Goal: Information Seeking & Learning: Learn about a topic

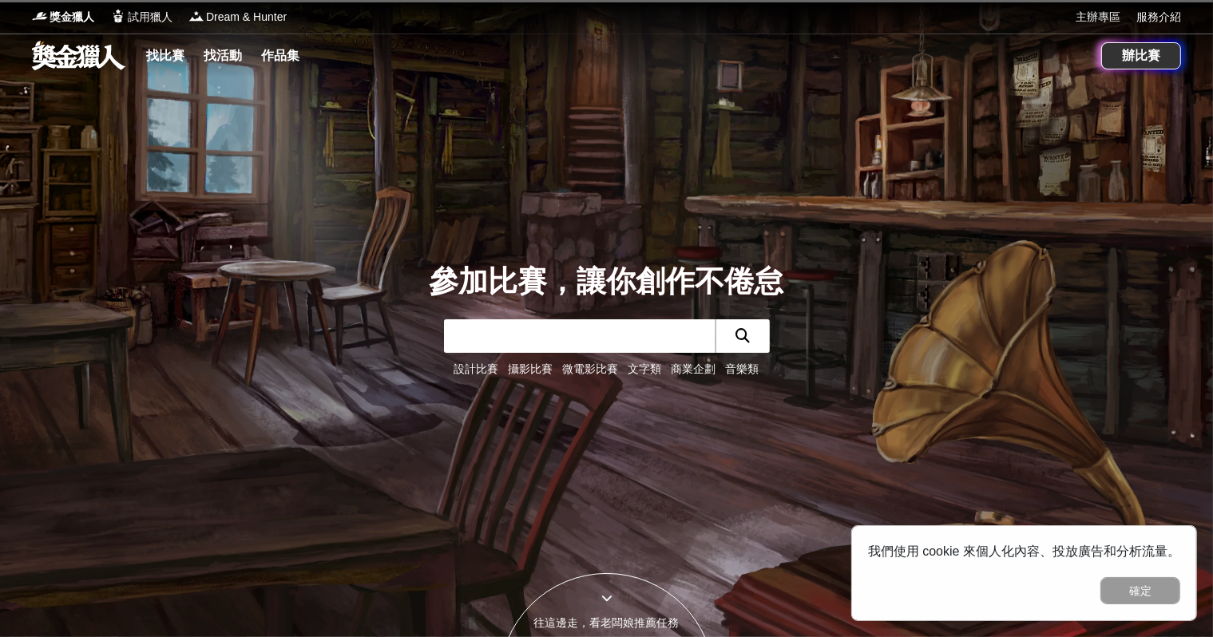
click at [646, 375] on link "文字類" at bounding box center [646, 369] width 34 height 13
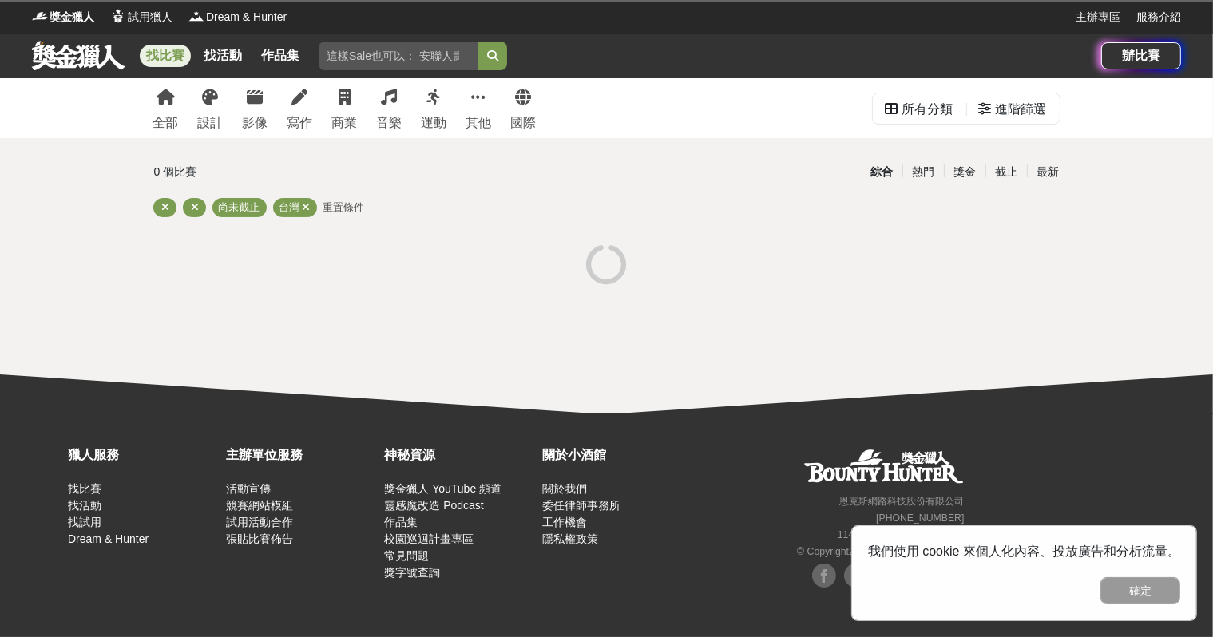
drag, startPoint x: 304, startPoint y: 205, endPoint x: 302, endPoint y: 196, distance: 9.1
click at [303, 204] on icon at bounding box center [307, 207] width 8 height 10
click at [301, 117] on div "寫作" at bounding box center [301, 122] width 26 height 19
click at [289, 103] on link "寫作" at bounding box center [301, 108] width 26 height 60
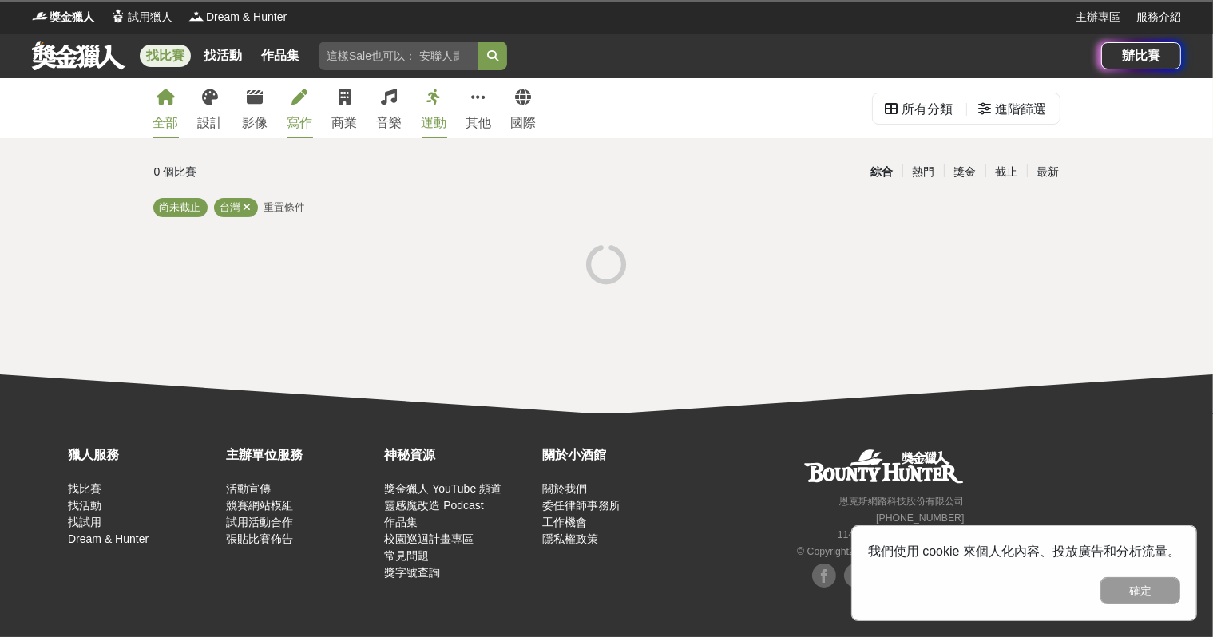
click at [289, 103] on link "寫作" at bounding box center [301, 108] width 26 height 60
click at [246, 205] on icon at bounding box center [248, 207] width 8 height 10
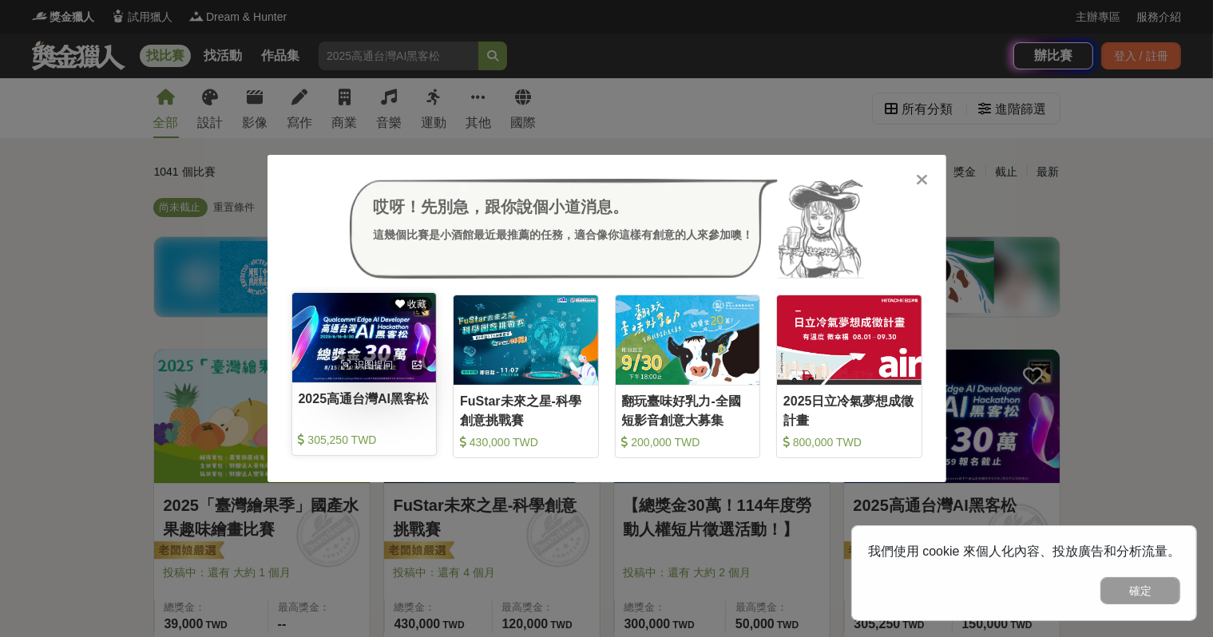
click at [383, 348] on img at bounding box center [364, 337] width 145 height 89
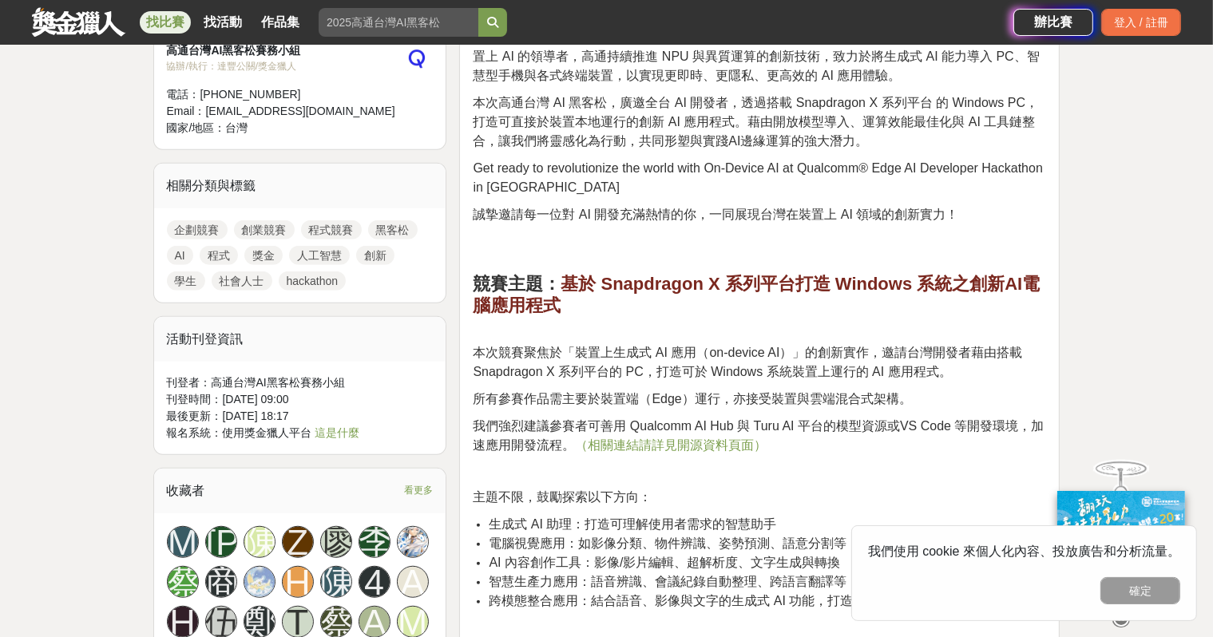
scroll to position [1038, 0]
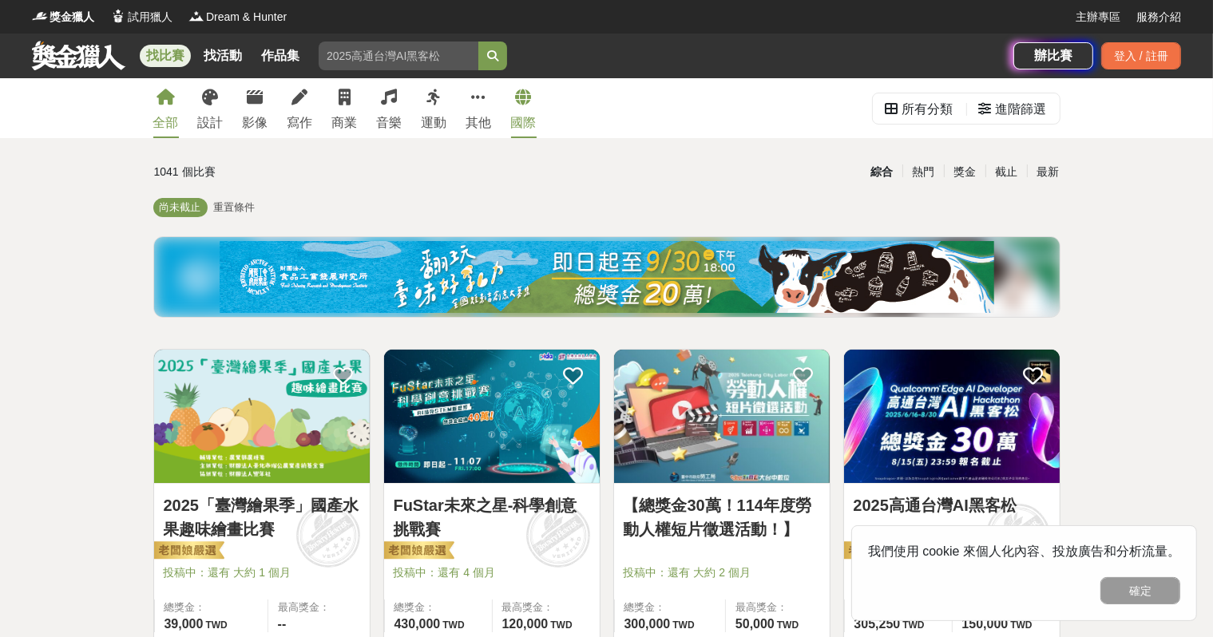
click at [521, 110] on link "國際" at bounding box center [524, 108] width 26 height 60
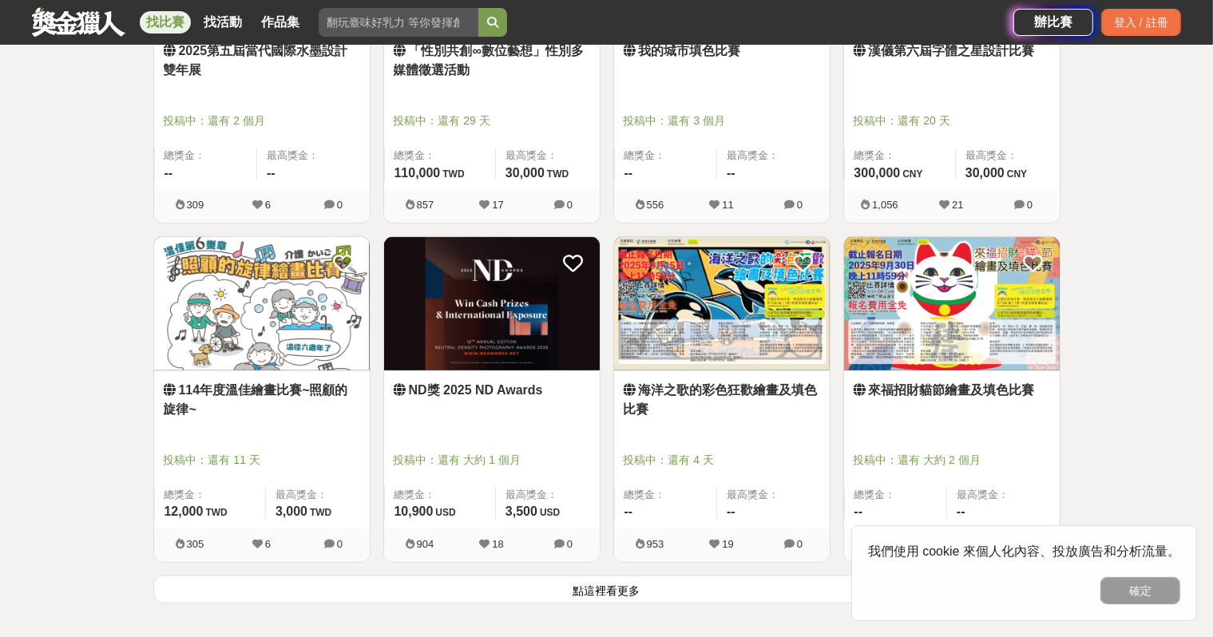
scroll to position [1837, 0]
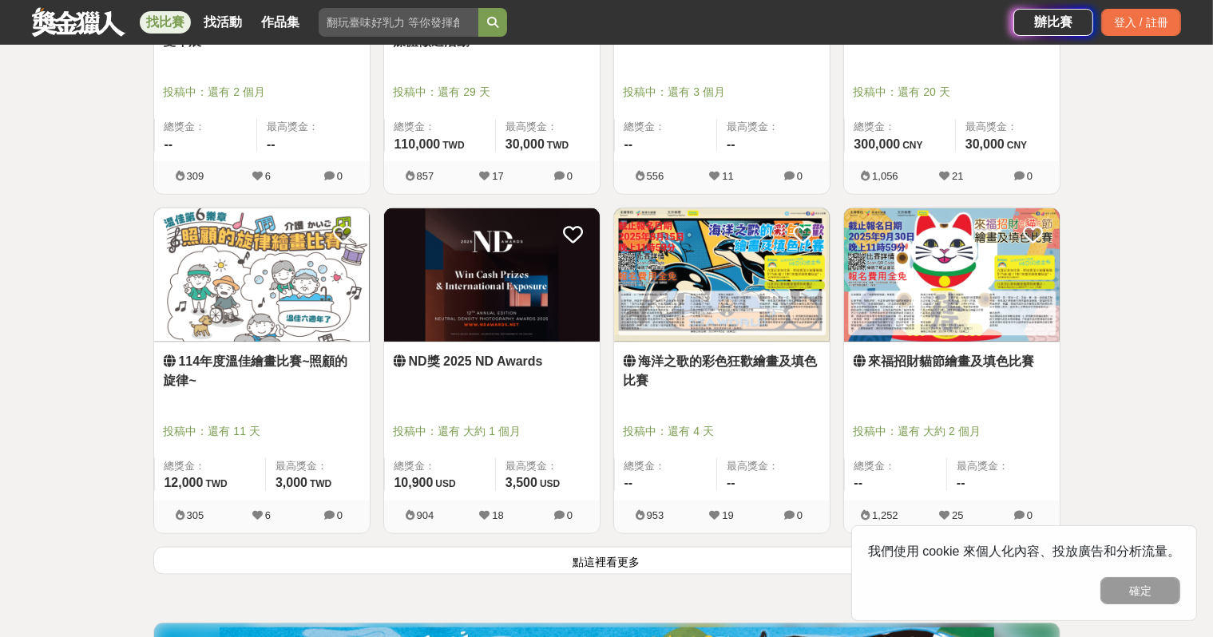
click at [555, 561] on button "點這裡看更多" at bounding box center [606, 561] width 907 height 28
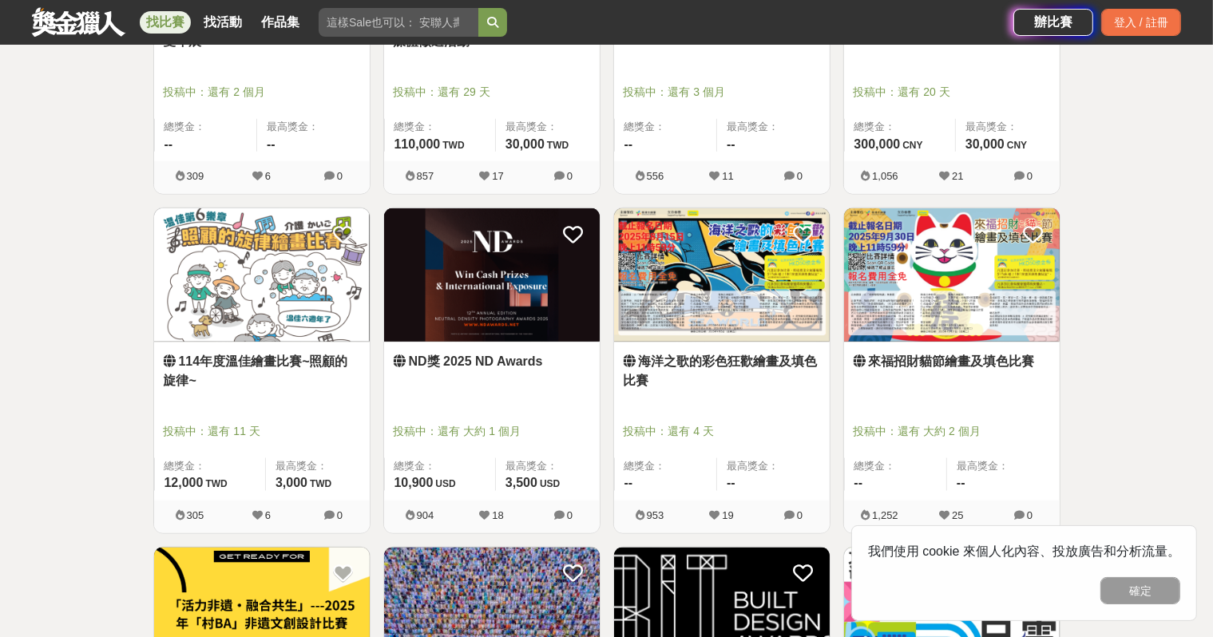
click at [530, 394] on div "ND獎 2025 ND Awards 投稿中：還有 大約 1 個月 總獎金： 10,900 10,900 USD 最高獎金： 3,500 USD" at bounding box center [492, 422] width 216 height 158
click at [493, 326] on img at bounding box center [492, 274] width 216 height 133
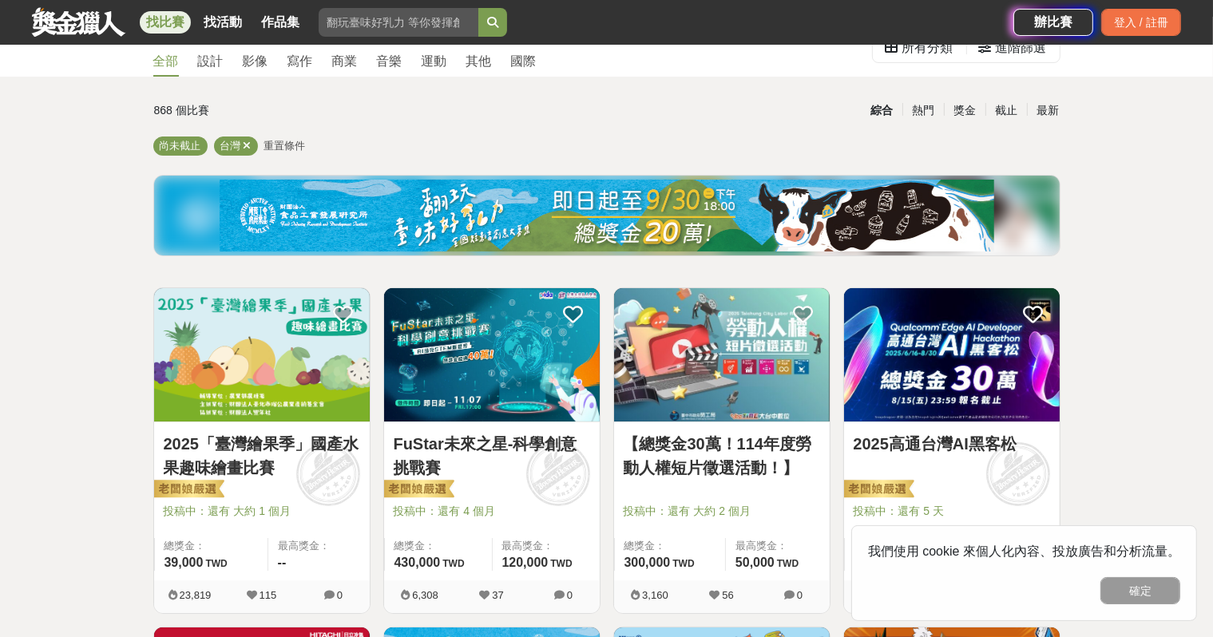
scroll to position [80, 0]
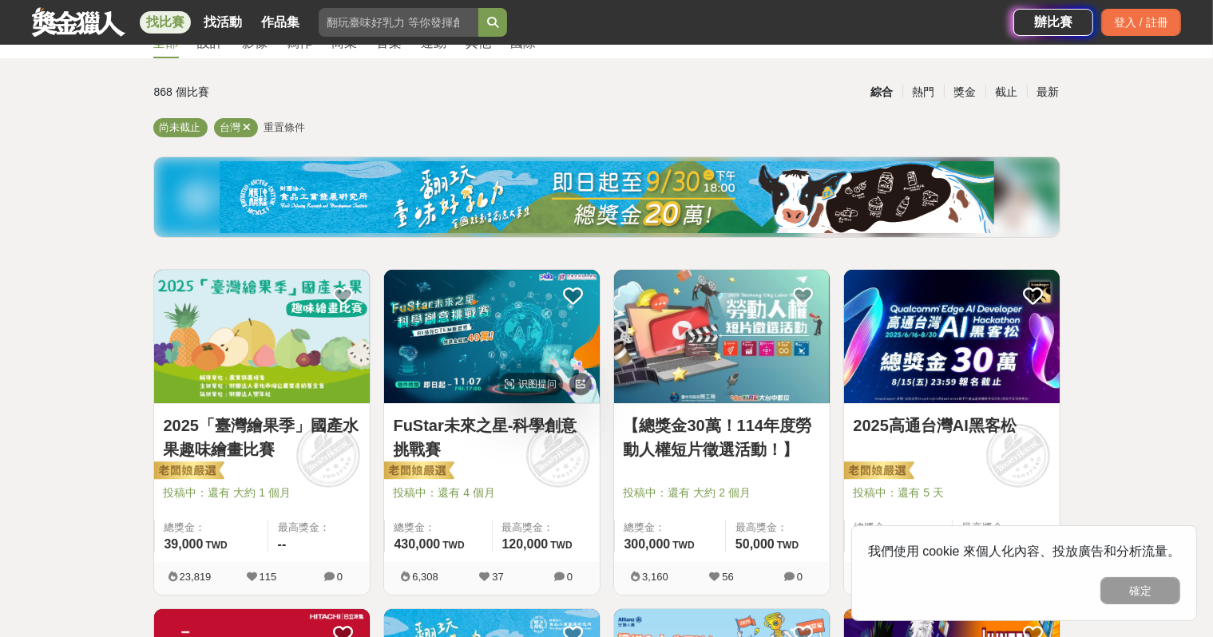
click at [519, 303] on img at bounding box center [492, 336] width 216 height 133
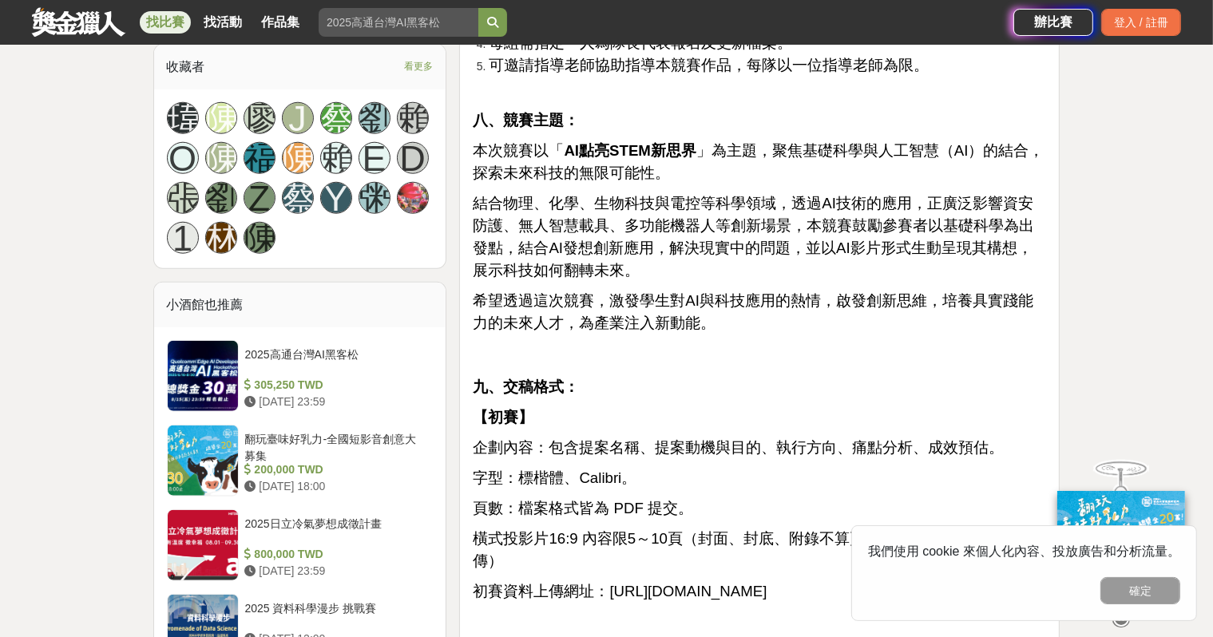
scroll to position [1597, 0]
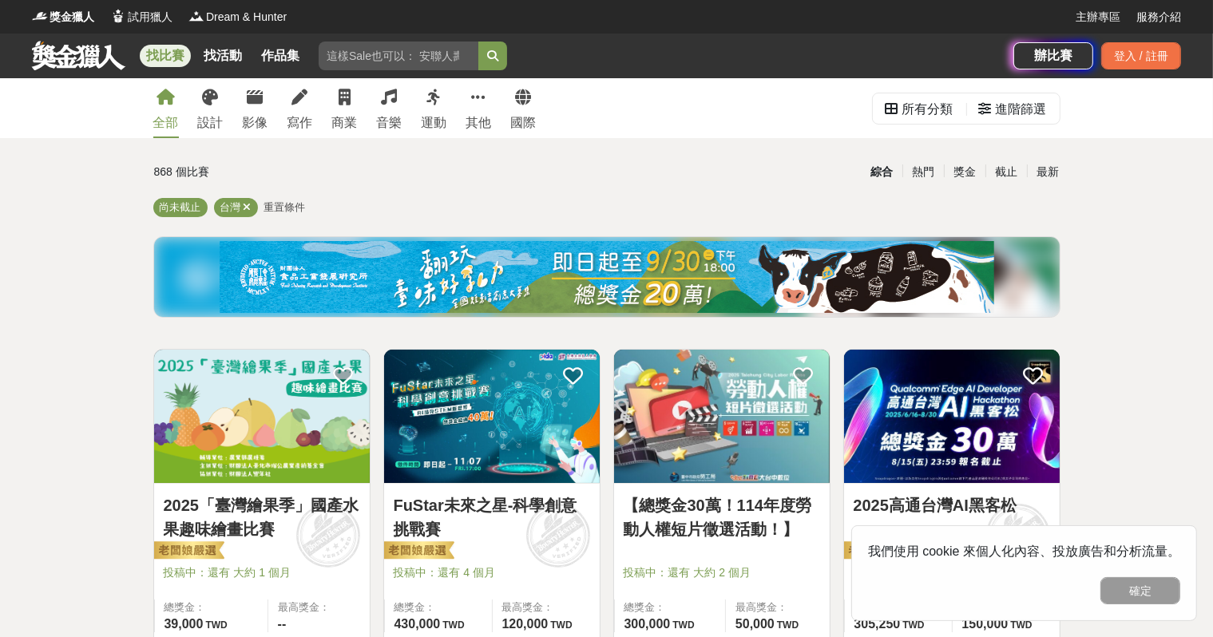
click at [286, 208] on span "重置條件" at bounding box center [285, 207] width 42 height 12
click at [965, 173] on div "獎金" at bounding box center [965, 172] width 42 height 28
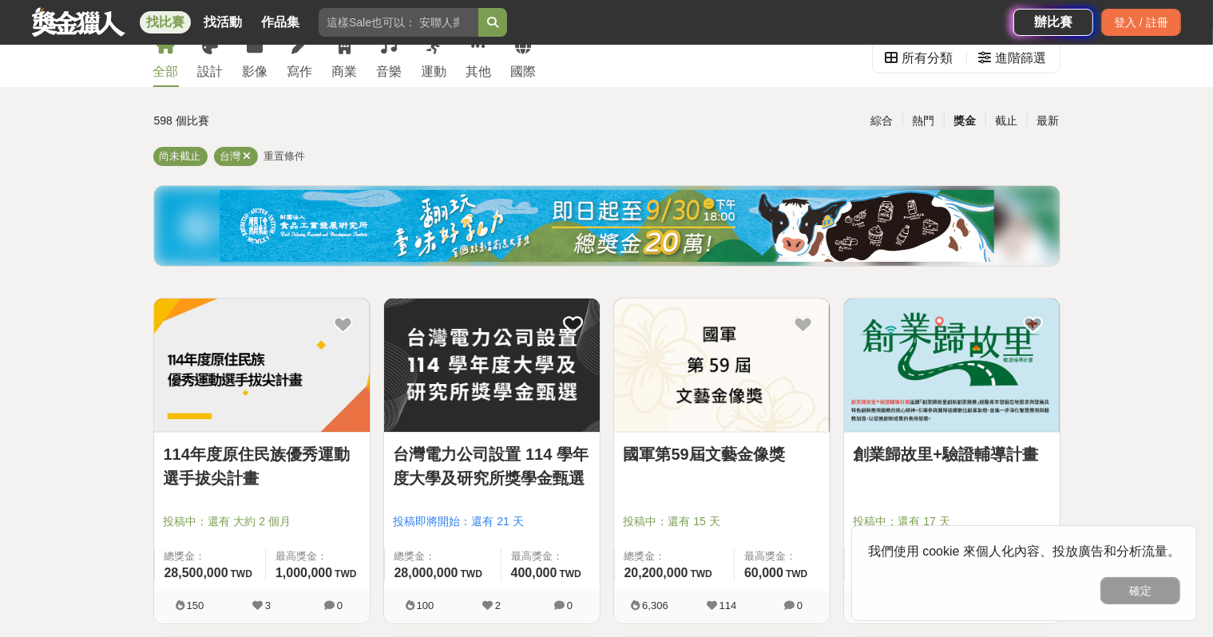
scroll to position [80, 0]
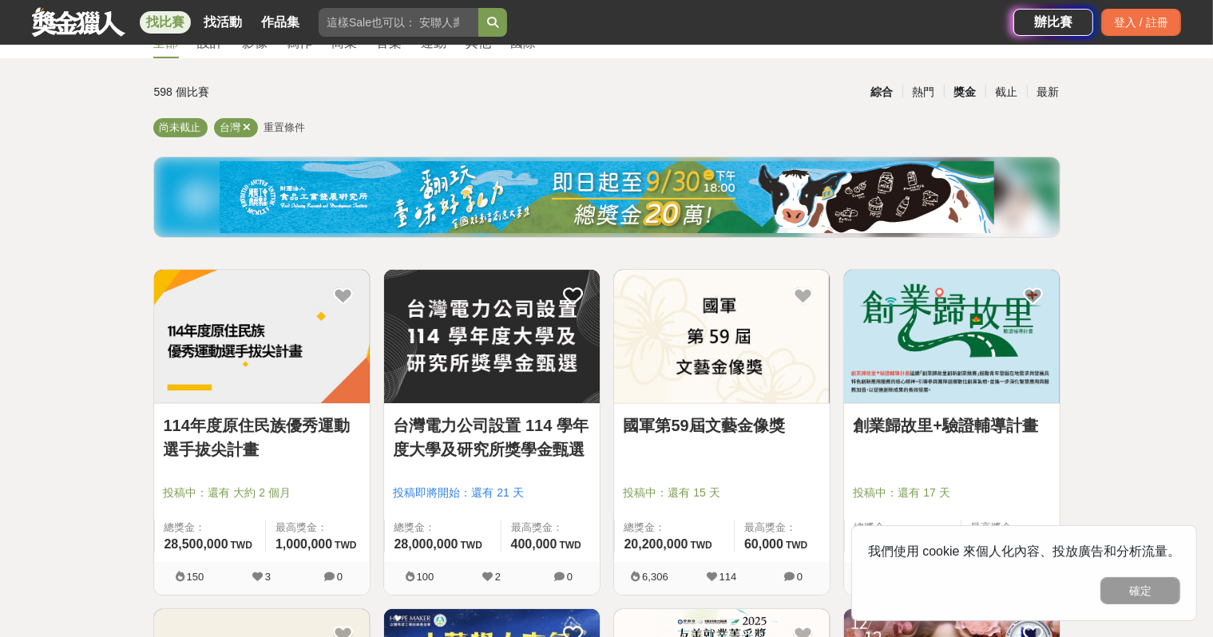
click at [890, 90] on div "綜合" at bounding box center [882, 92] width 42 height 28
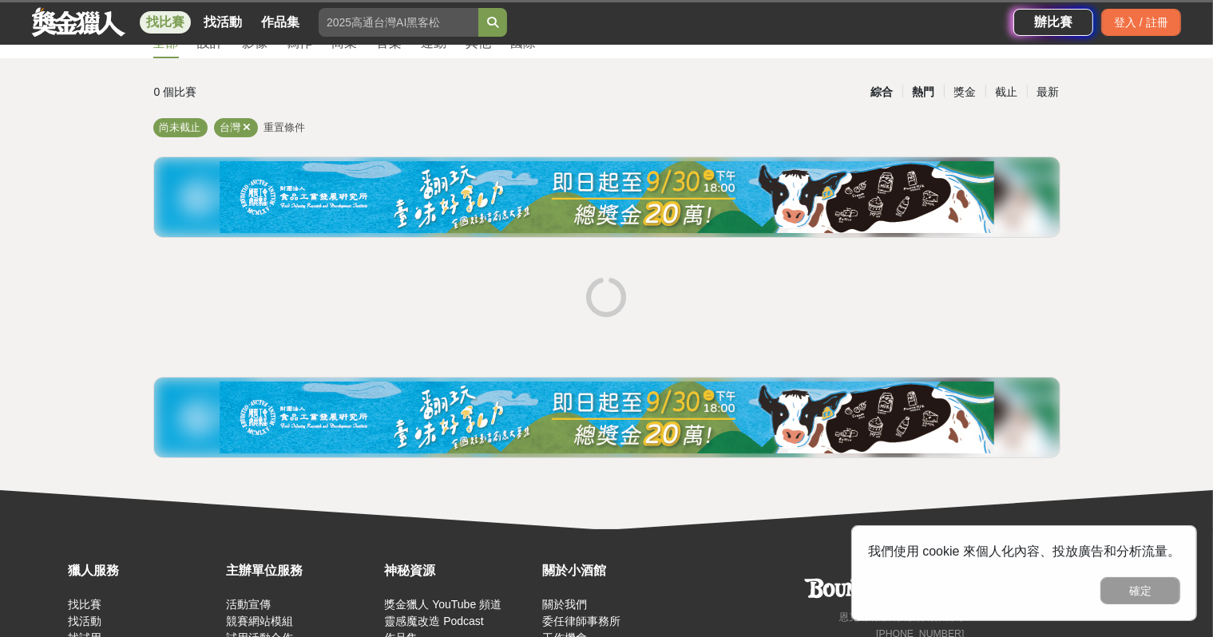
click at [920, 87] on div "熱門" at bounding box center [923, 92] width 42 height 28
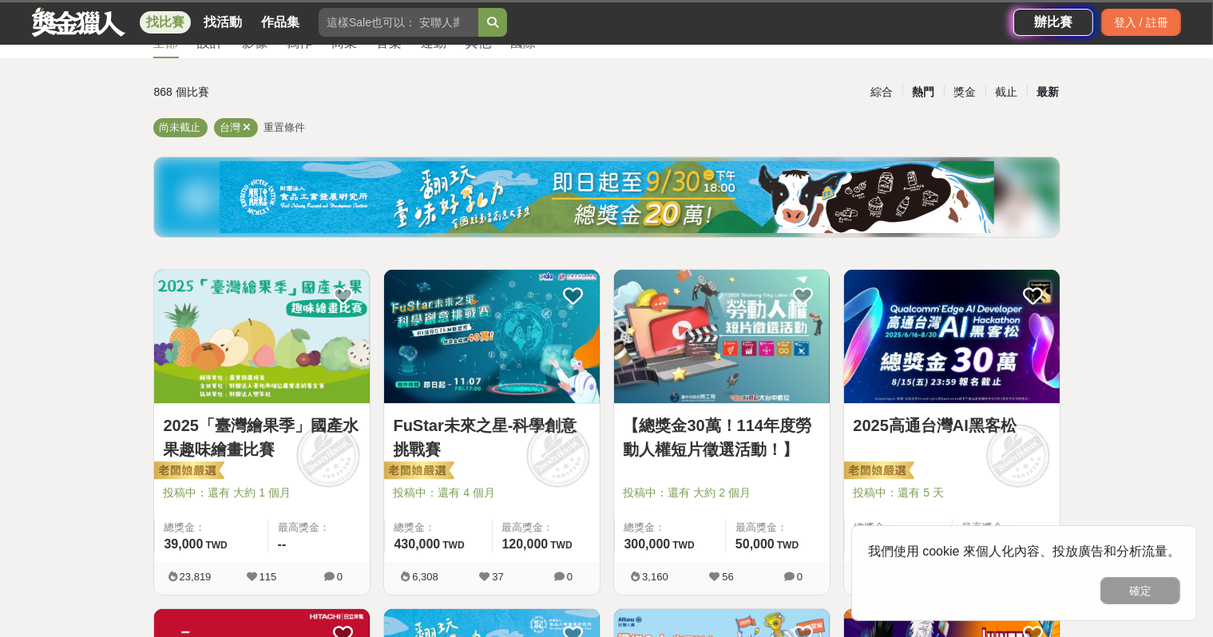
click at [1049, 95] on div "最新" at bounding box center [1048, 92] width 42 height 28
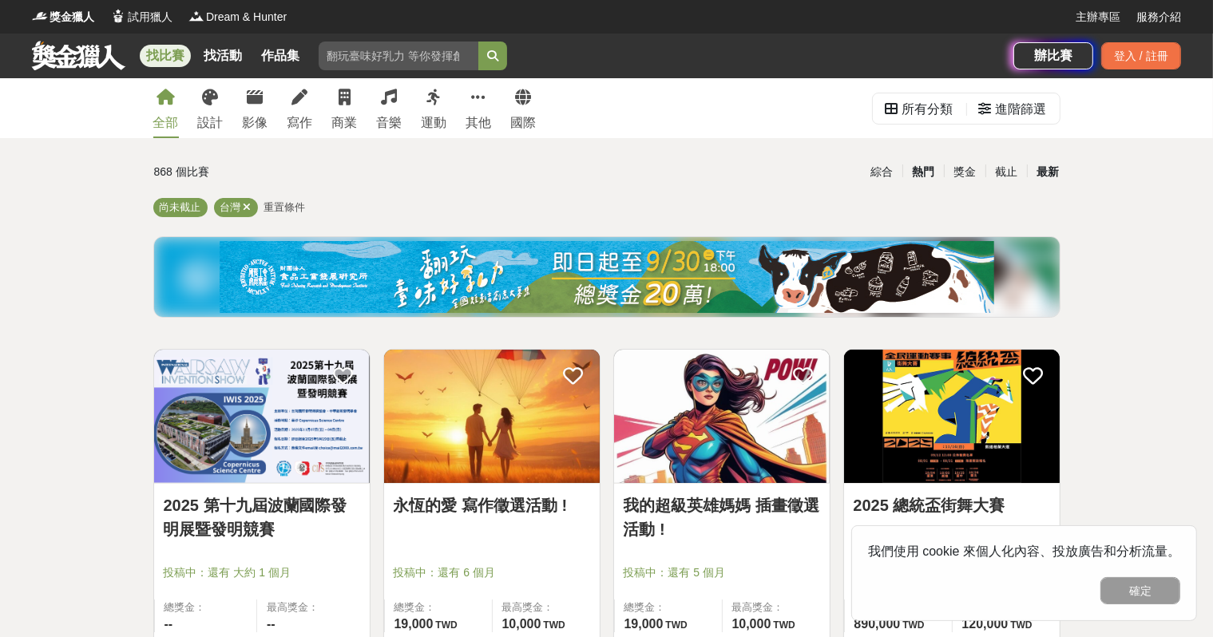
click at [914, 174] on div "熱門" at bounding box center [923, 172] width 42 height 28
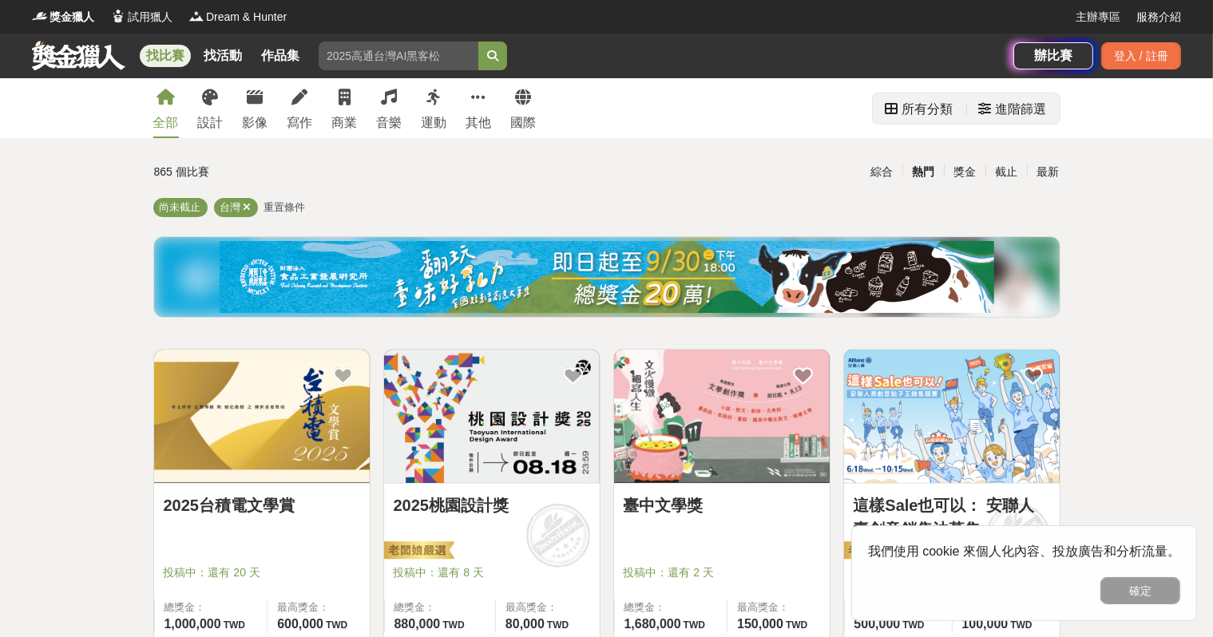
click at [985, 110] on icon at bounding box center [985, 108] width 13 height 13
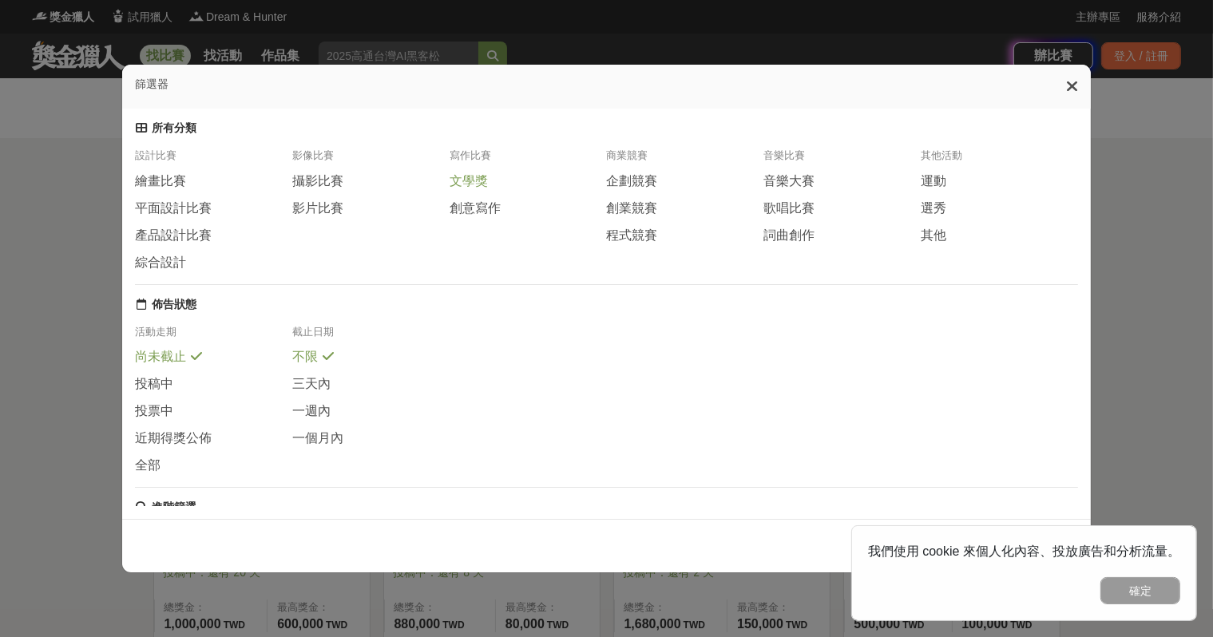
click at [494, 185] on span at bounding box center [498, 179] width 13 height 13
click at [482, 216] on span "創意寫作" at bounding box center [475, 208] width 51 height 17
click at [805, 215] on span "歌唱比賽" at bounding box center [788, 208] width 51 height 17
click at [804, 190] on span "音樂大賽" at bounding box center [788, 181] width 51 height 17
click at [926, 217] on span "選秀" at bounding box center [934, 208] width 26 height 17
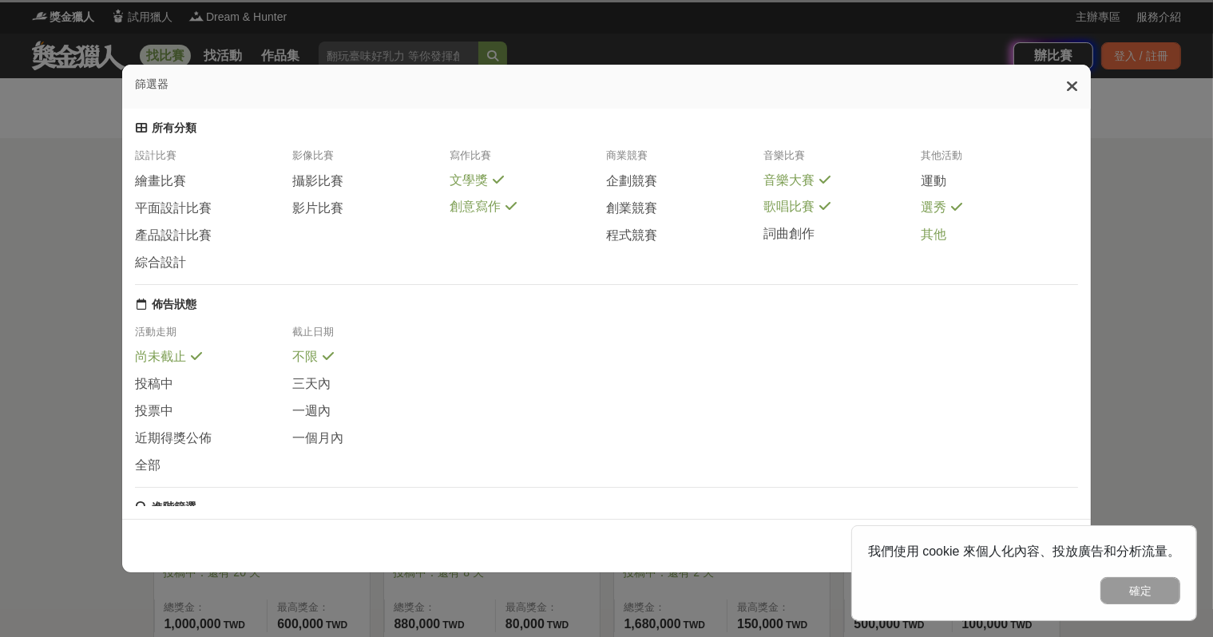
click at [933, 244] on span "其他" at bounding box center [934, 235] width 26 height 17
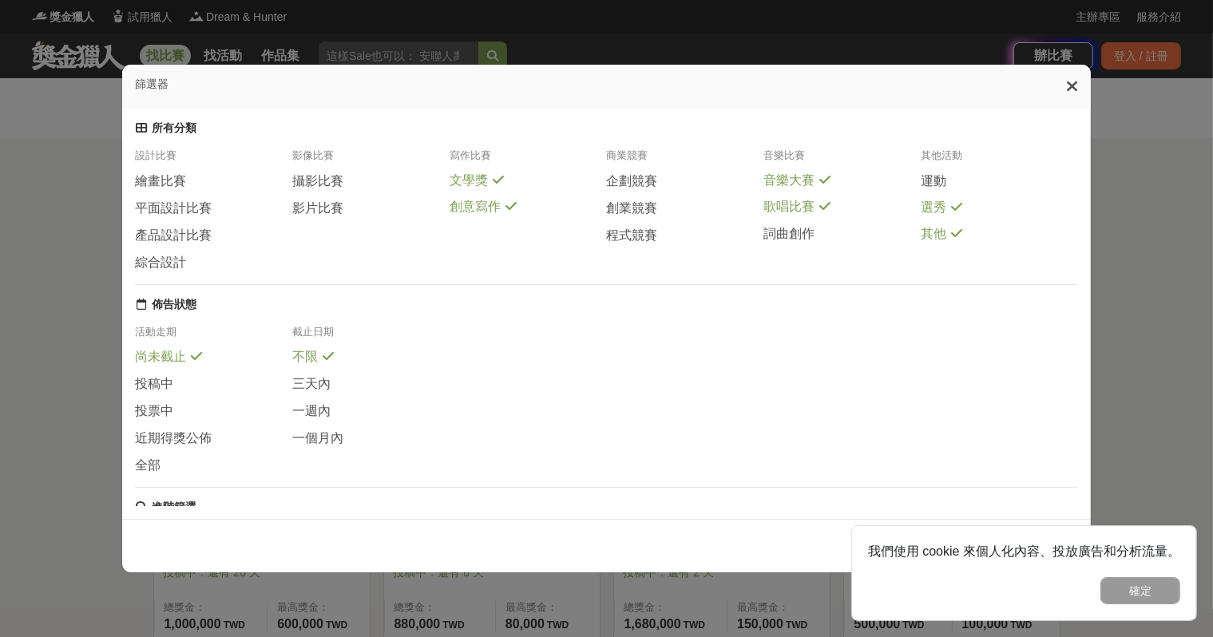
click at [300, 366] on span "不限" at bounding box center [305, 357] width 26 height 17
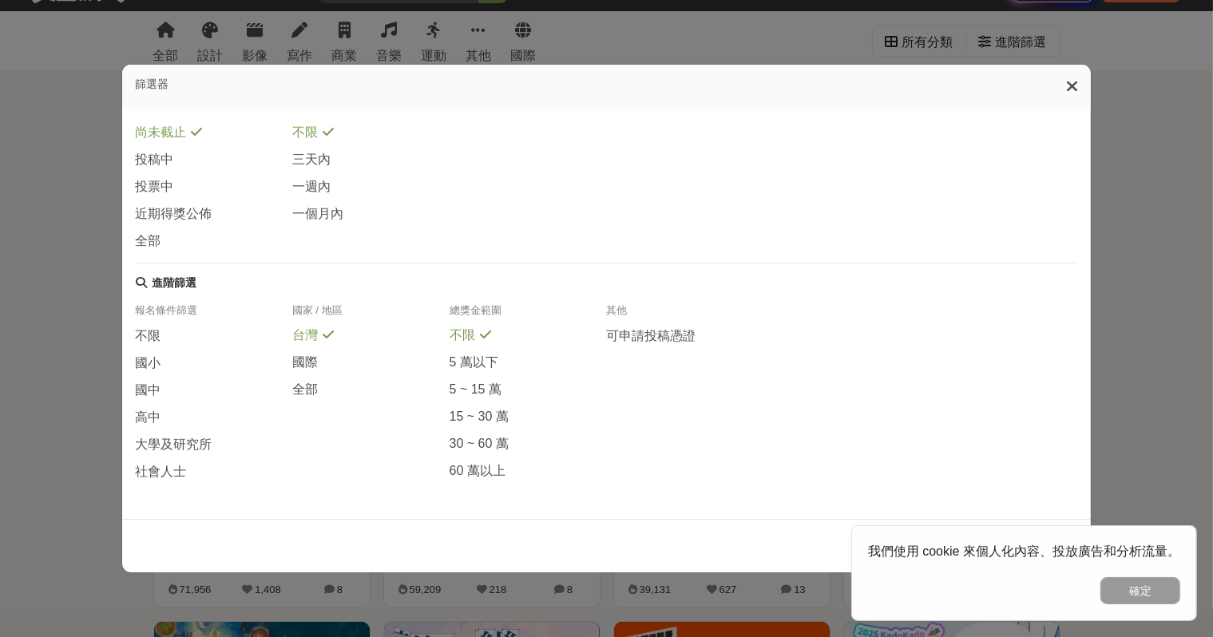
scroll to position [160, 0]
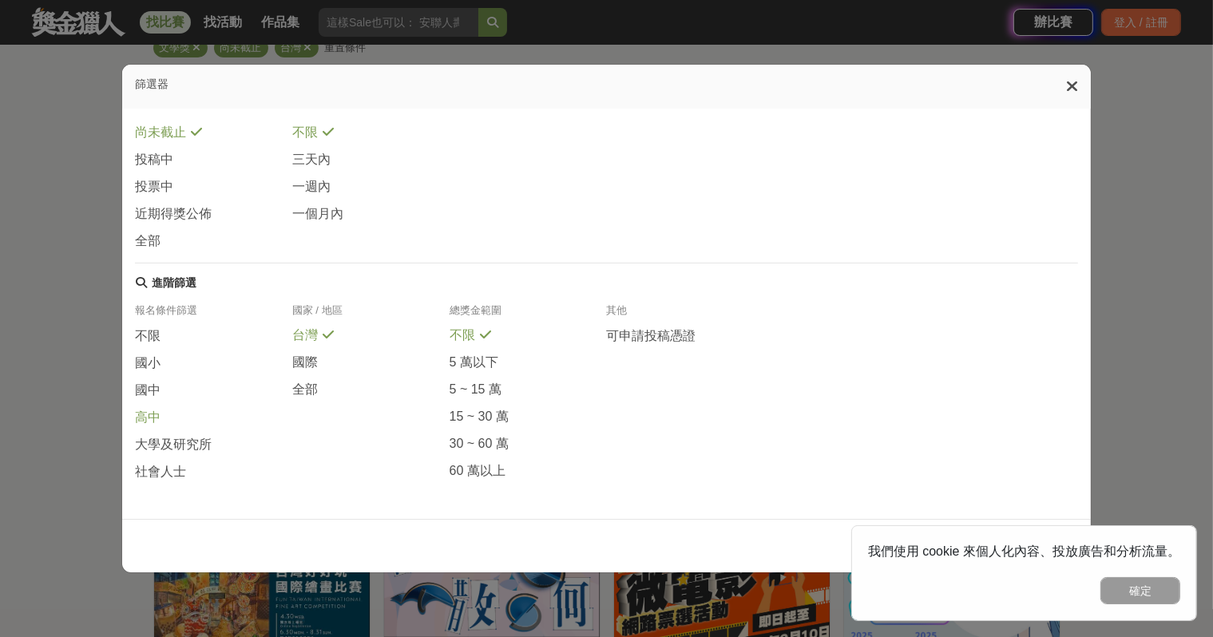
click at [145, 418] on span "高中" at bounding box center [148, 418] width 26 height 17
click at [1074, 89] on icon at bounding box center [1072, 86] width 12 height 16
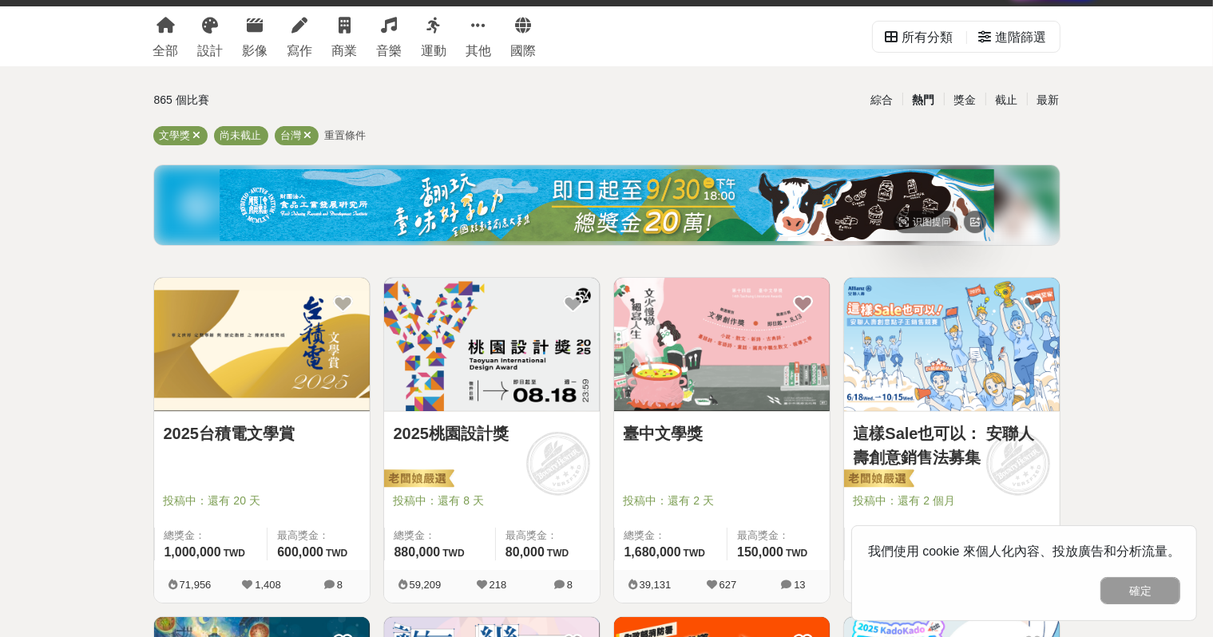
scroll to position [0, 0]
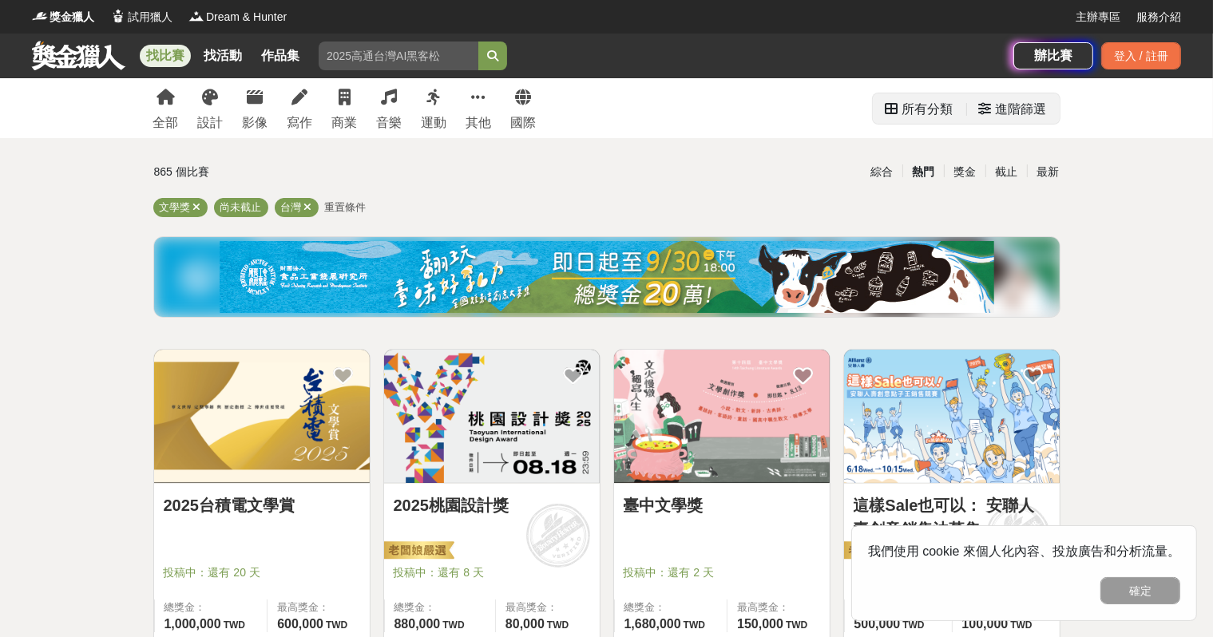
click at [994, 109] on div "進階篩選" at bounding box center [1013, 109] width 68 height 32
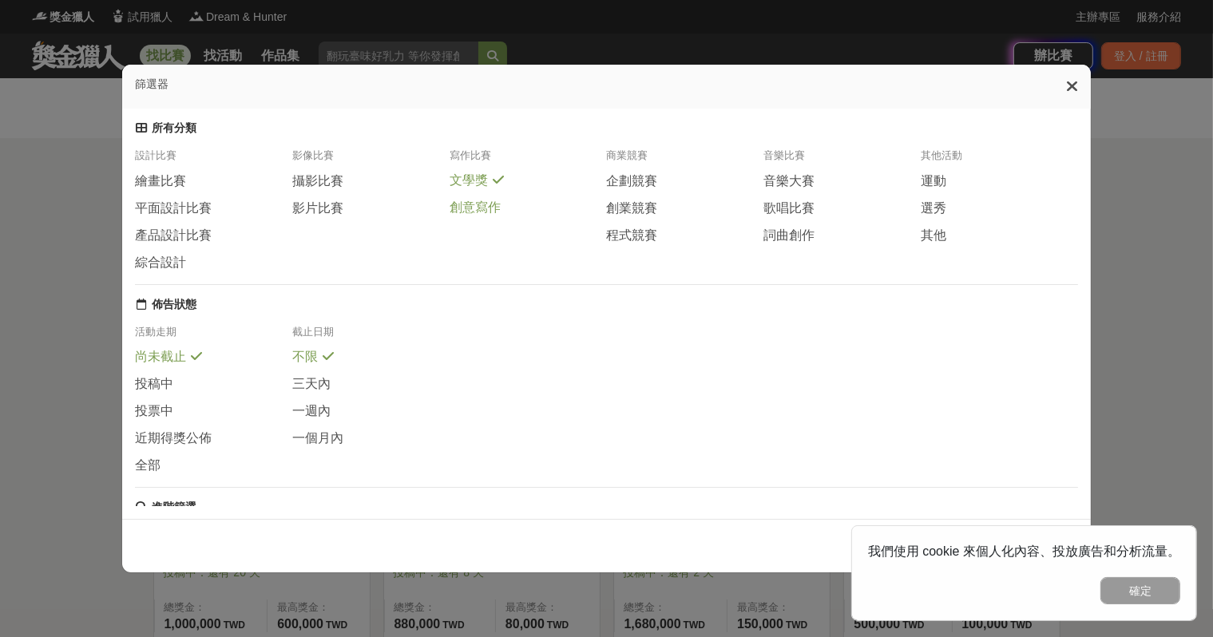
click at [478, 216] on span "創意寫作" at bounding box center [475, 208] width 51 height 17
click at [784, 217] on span "歌唱比賽" at bounding box center [788, 208] width 51 height 17
click at [930, 217] on span "選秀" at bounding box center [934, 208] width 26 height 17
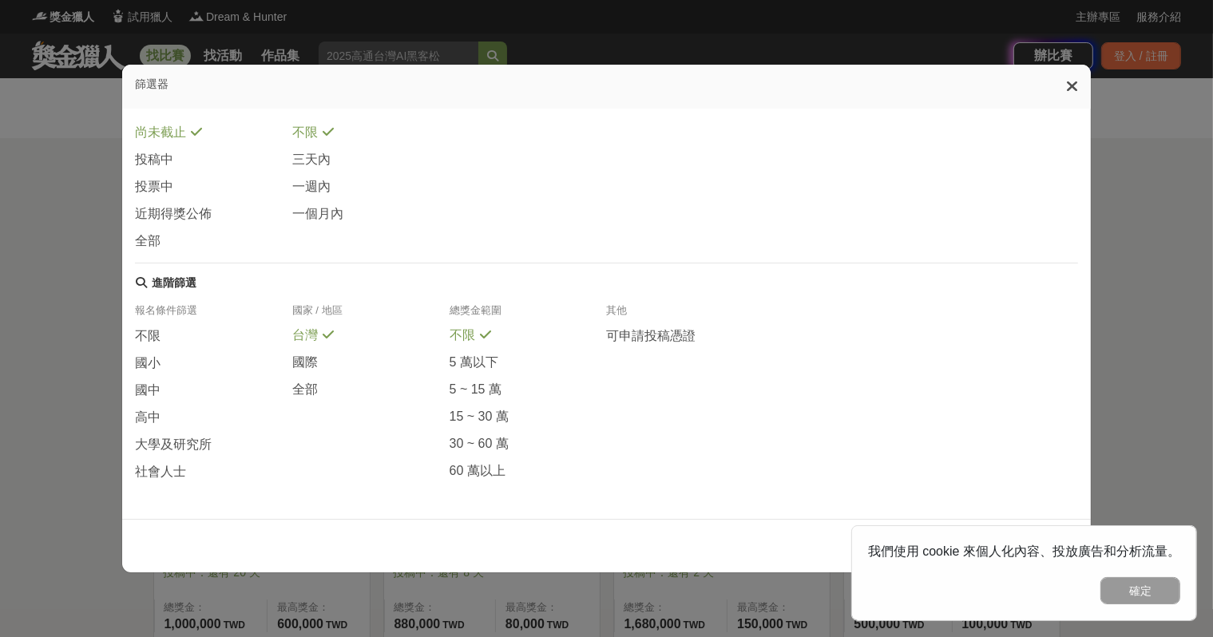
scroll to position [251, 0]
click at [148, 419] on span "高中" at bounding box center [148, 418] width 26 height 17
click at [1158, 591] on button "確定" at bounding box center [1141, 590] width 80 height 27
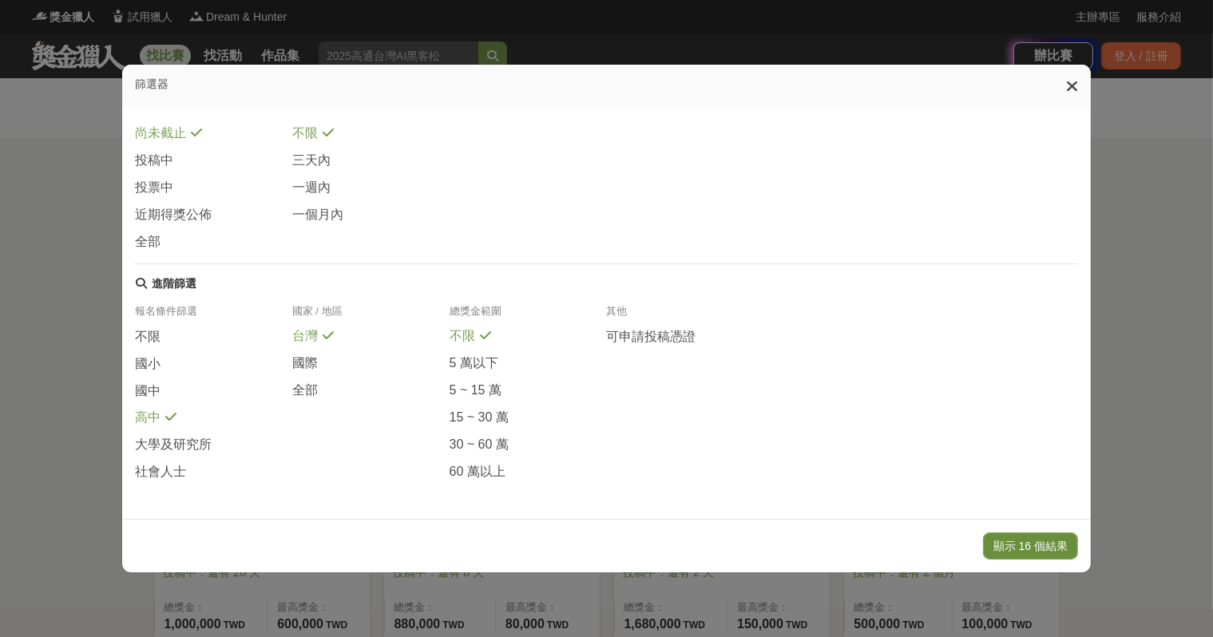
click at [1054, 550] on button "顯示 16 個結果" at bounding box center [1030, 546] width 95 height 27
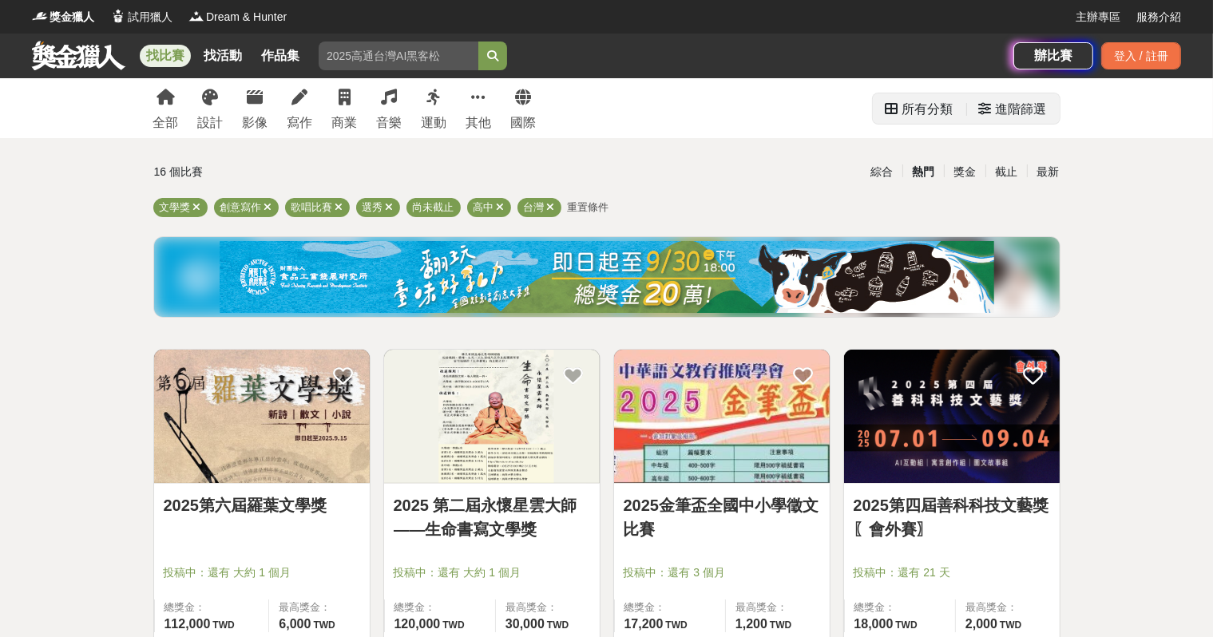
click at [987, 115] on icon at bounding box center [985, 108] width 13 height 13
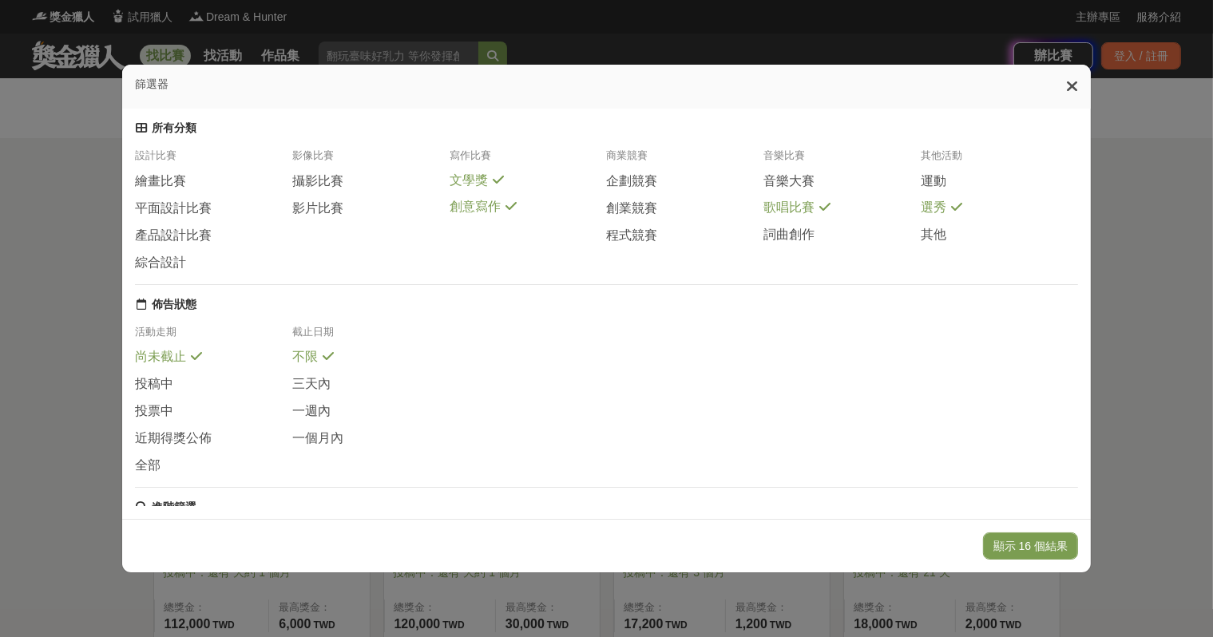
click at [933, 215] on span "選秀" at bounding box center [934, 208] width 26 height 17
click at [788, 212] on span "歌唱比賽" at bounding box center [788, 208] width 51 height 17
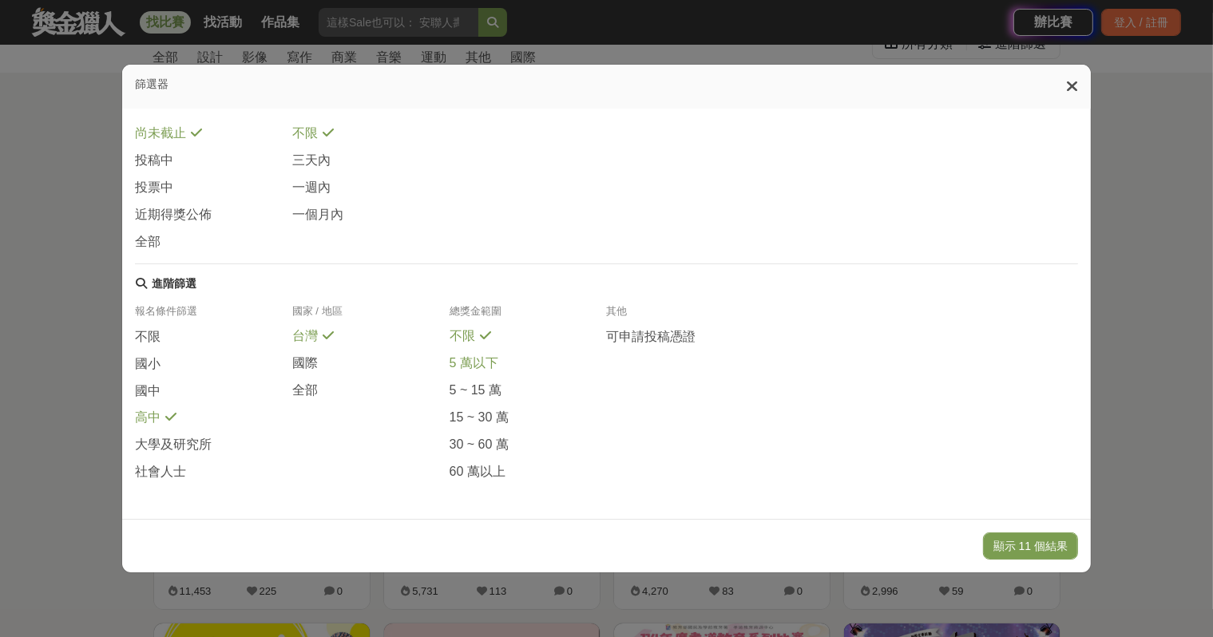
scroll to position [160, 0]
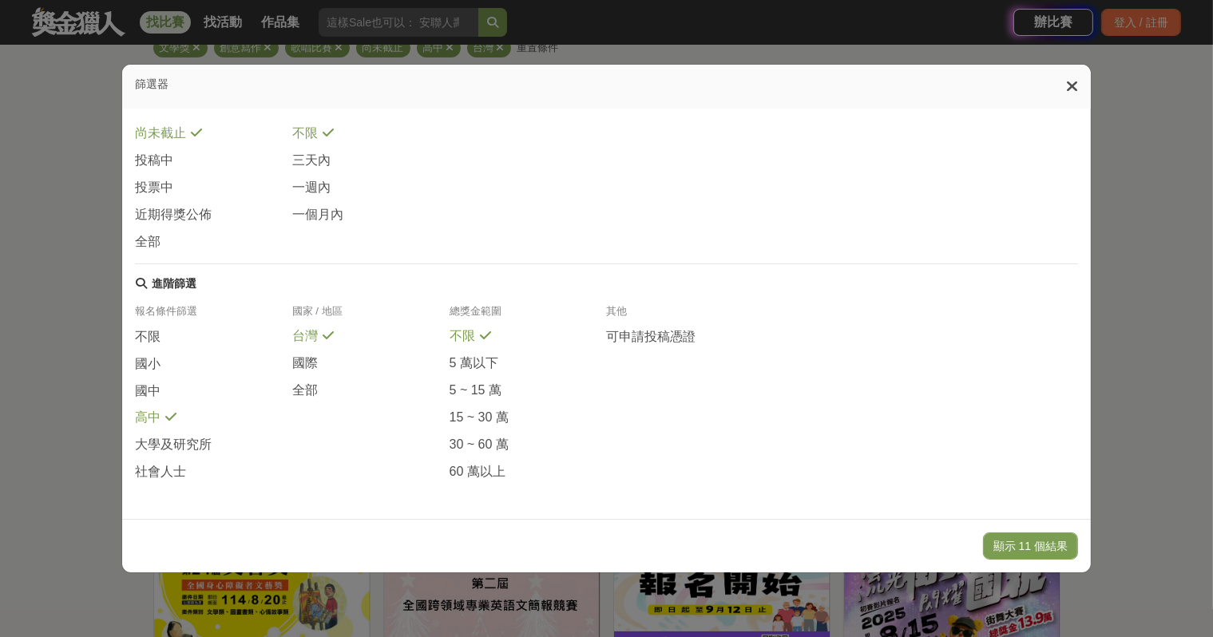
click at [157, 418] on div "高中" at bounding box center [213, 423] width 157 height 26
click at [1063, 556] on button "顯示 87 個結果" at bounding box center [1030, 546] width 95 height 27
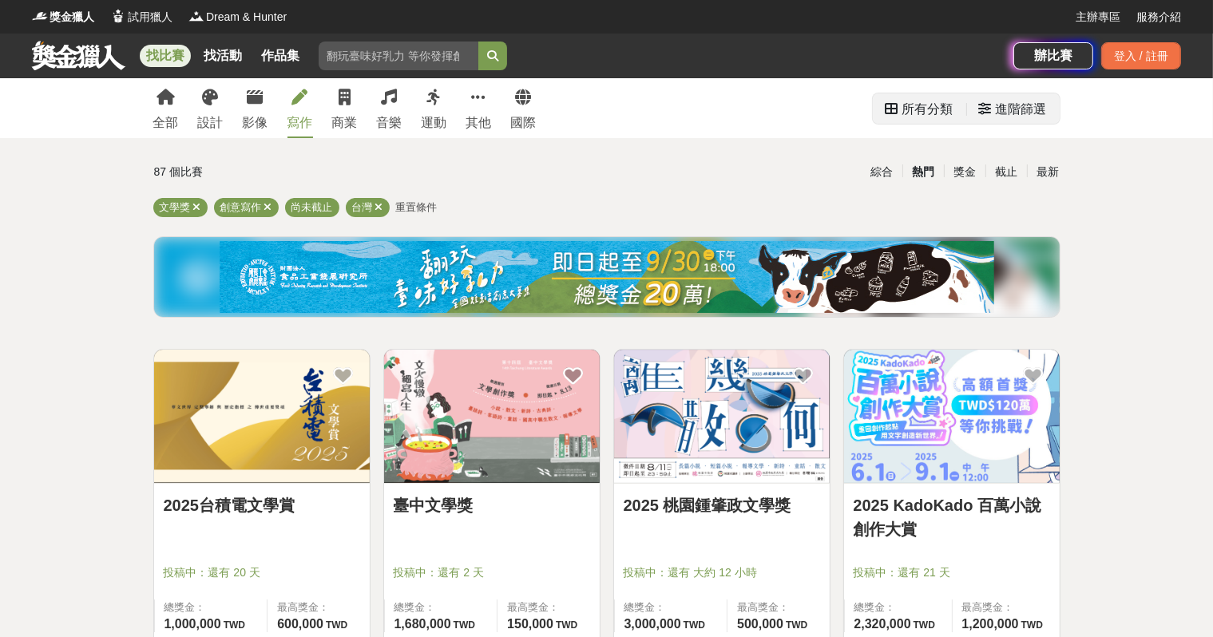
click at [1008, 121] on div "進階篩選" at bounding box center [1021, 109] width 51 height 32
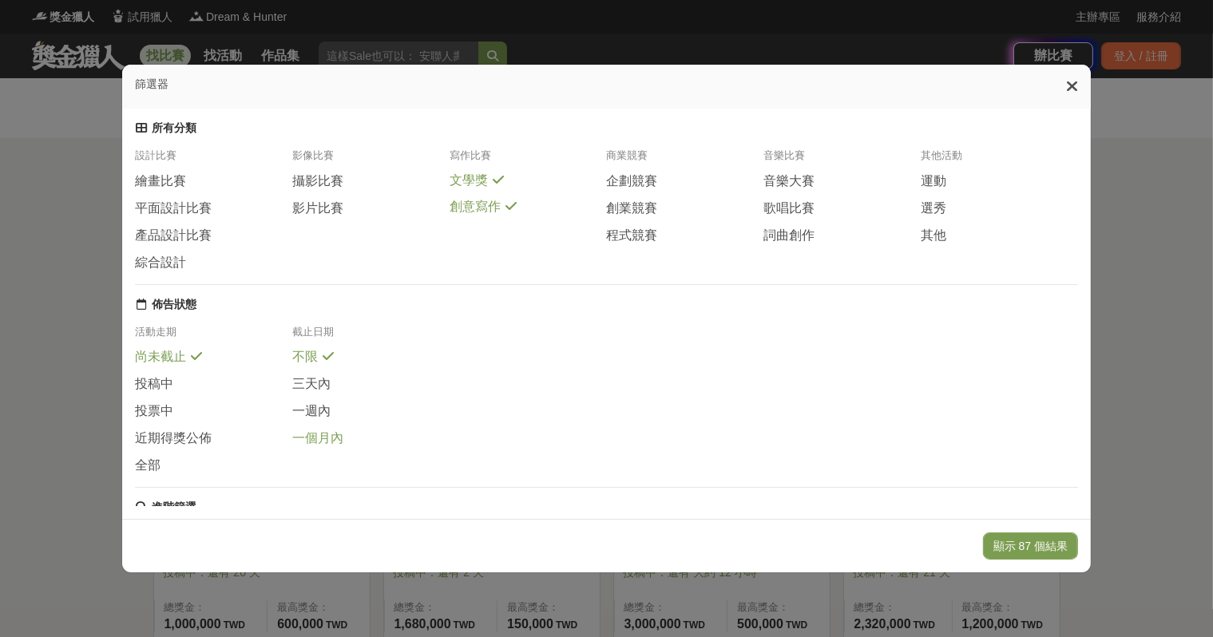
click at [309, 447] on span "一個月內" at bounding box center [317, 438] width 51 height 17
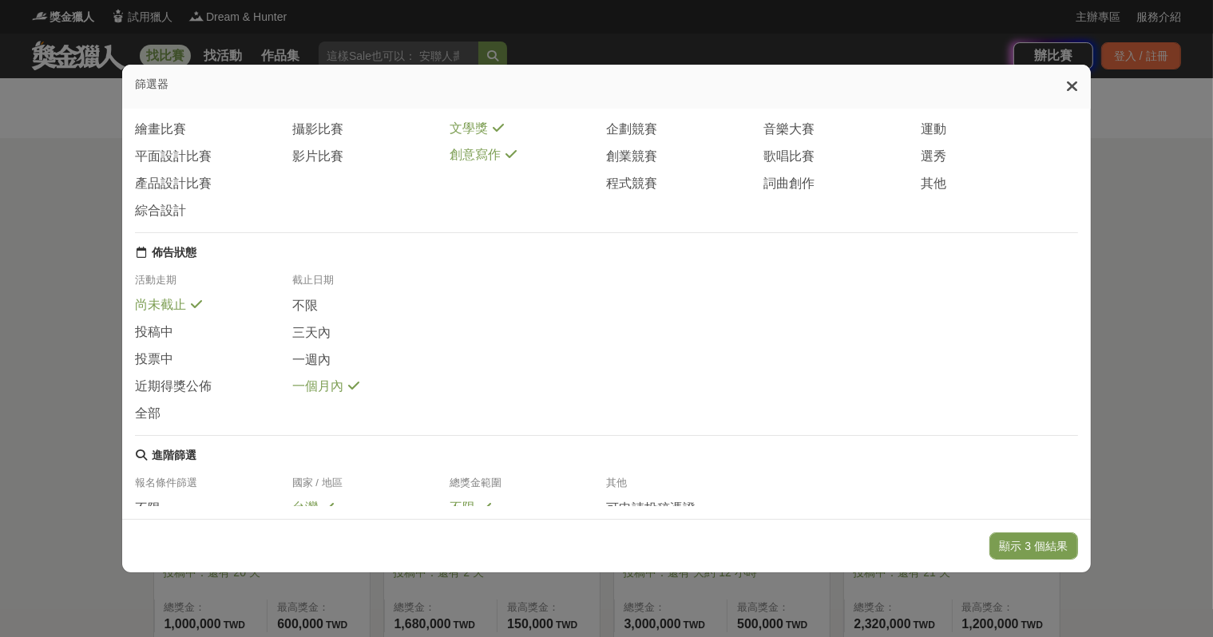
scroll to position [80, 0]
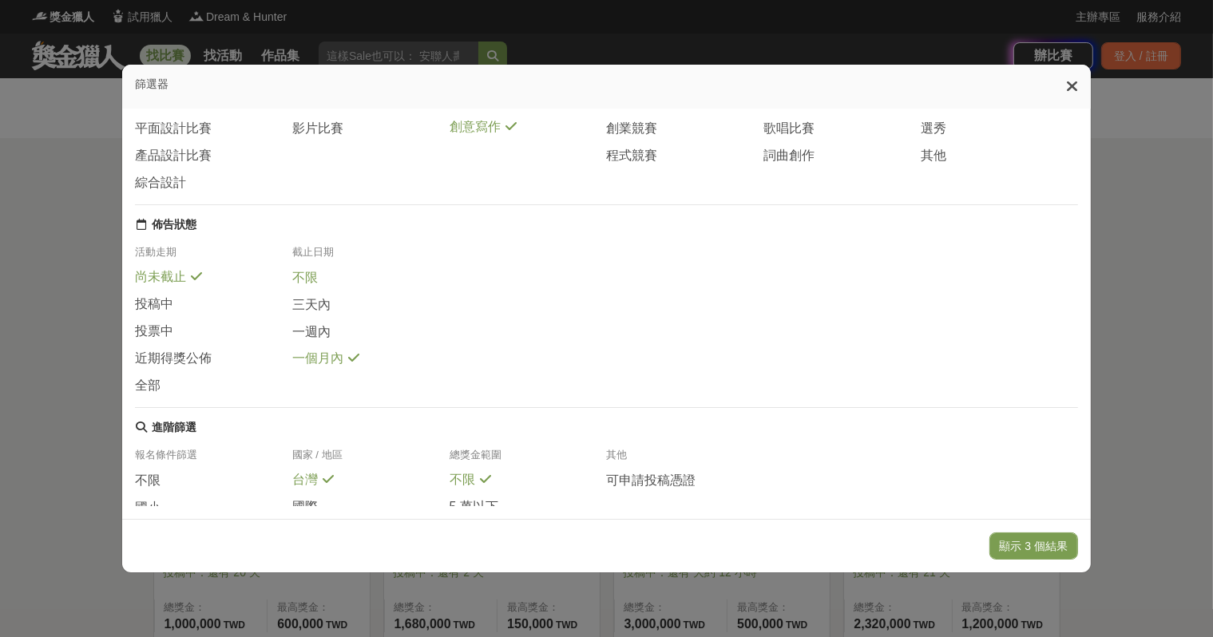
click at [310, 287] on span "不限" at bounding box center [305, 278] width 26 height 17
click at [1036, 542] on button "顯示 87 個結果" at bounding box center [1030, 546] width 95 height 27
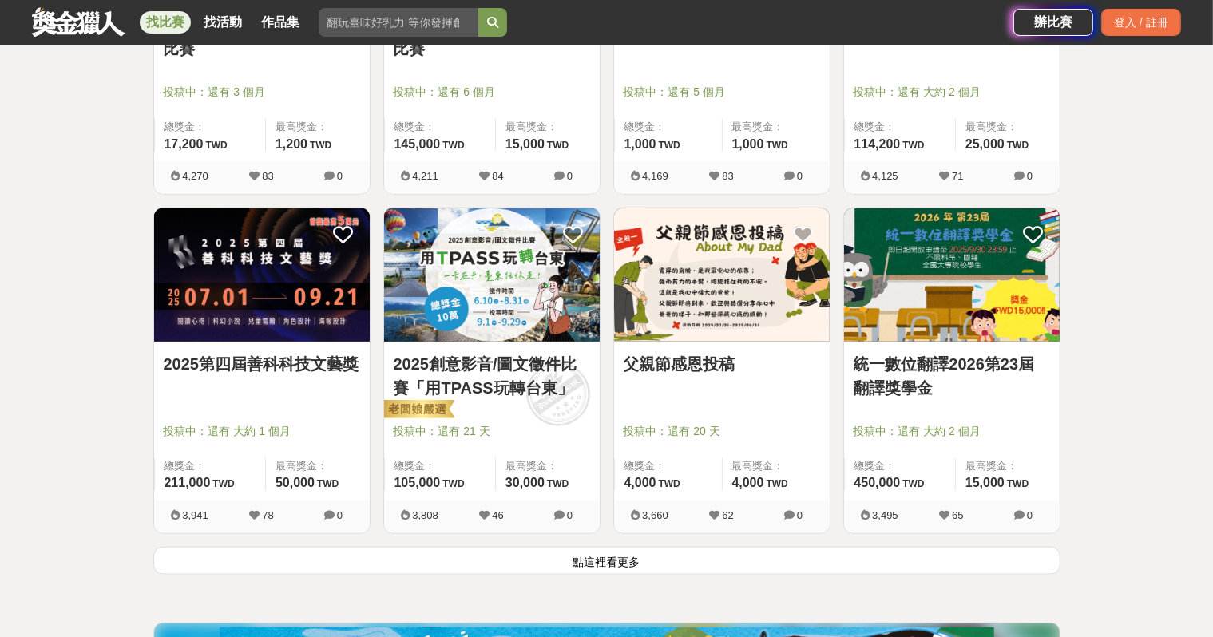
scroll to position [1917, 0]
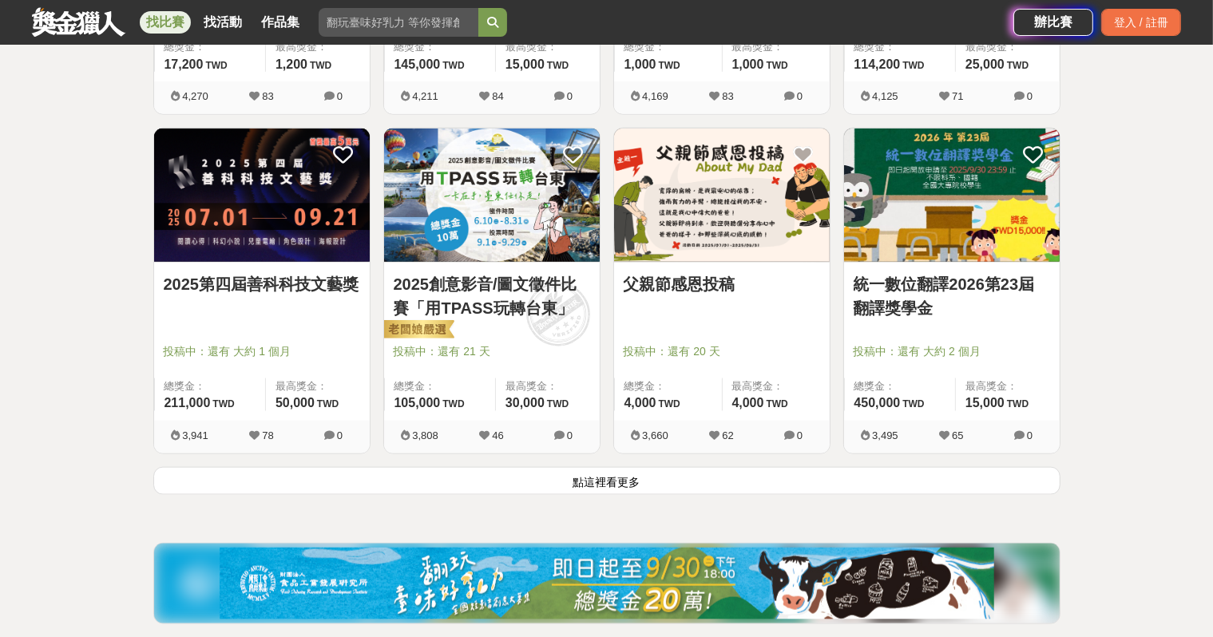
click at [624, 489] on button "點這裡看更多" at bounding box center [606, 481] width 907 height 28
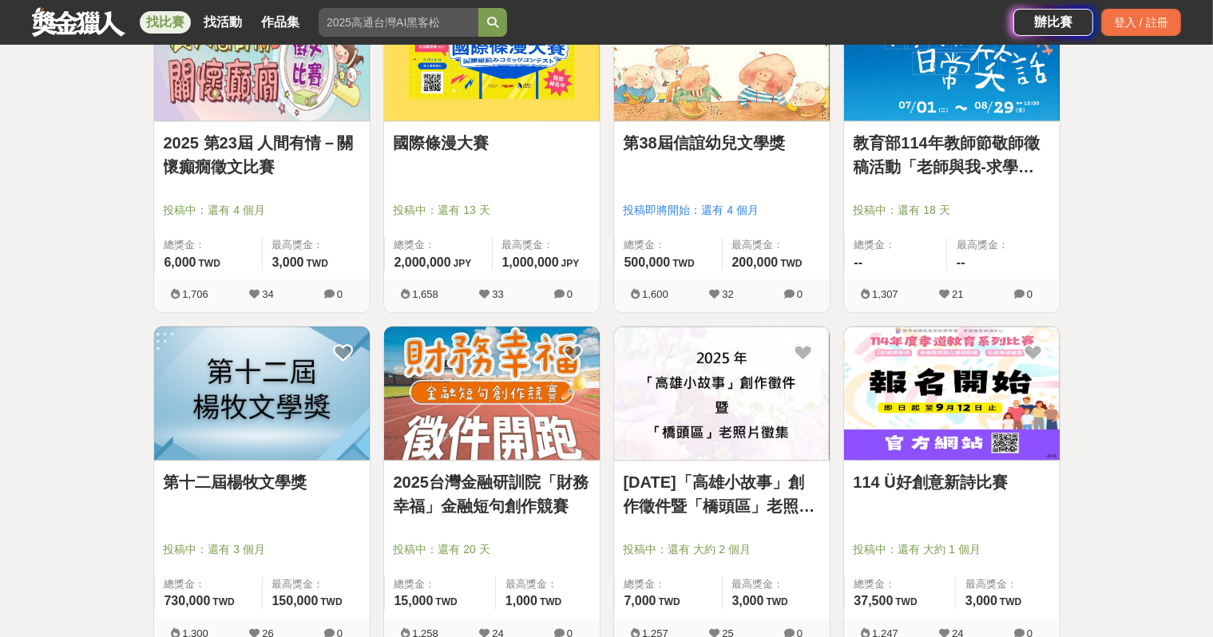
scroll to position [4153, 0]
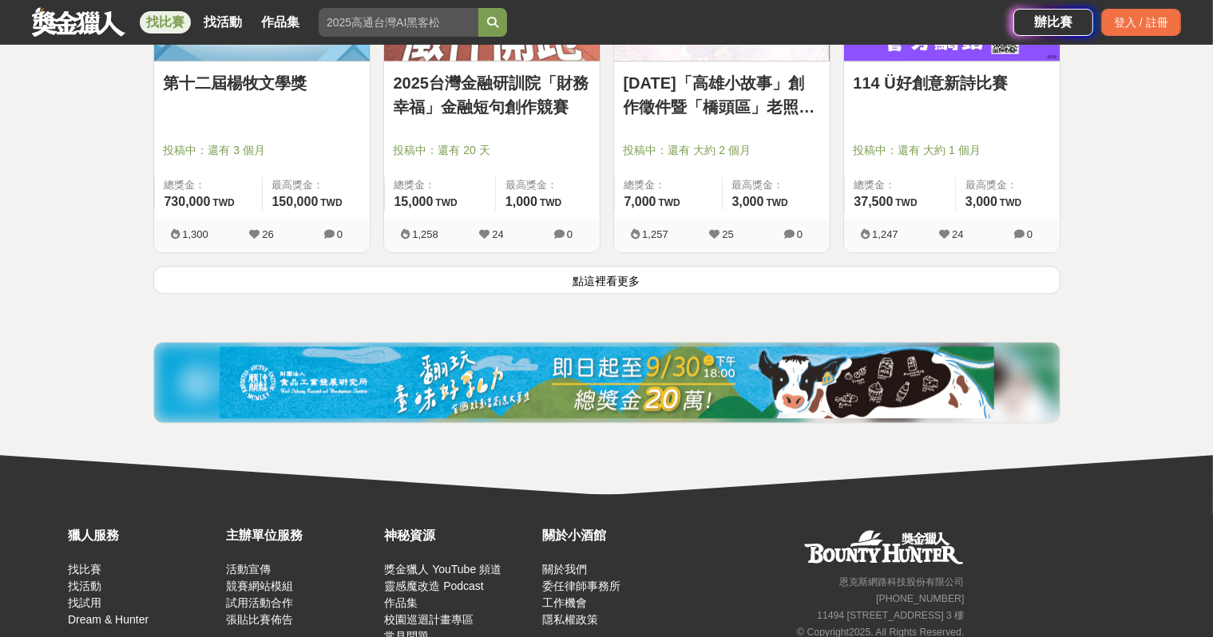
click at [719, 283] on button "點這裡看更多" at bounding box center [606, 280] width 907 height 28
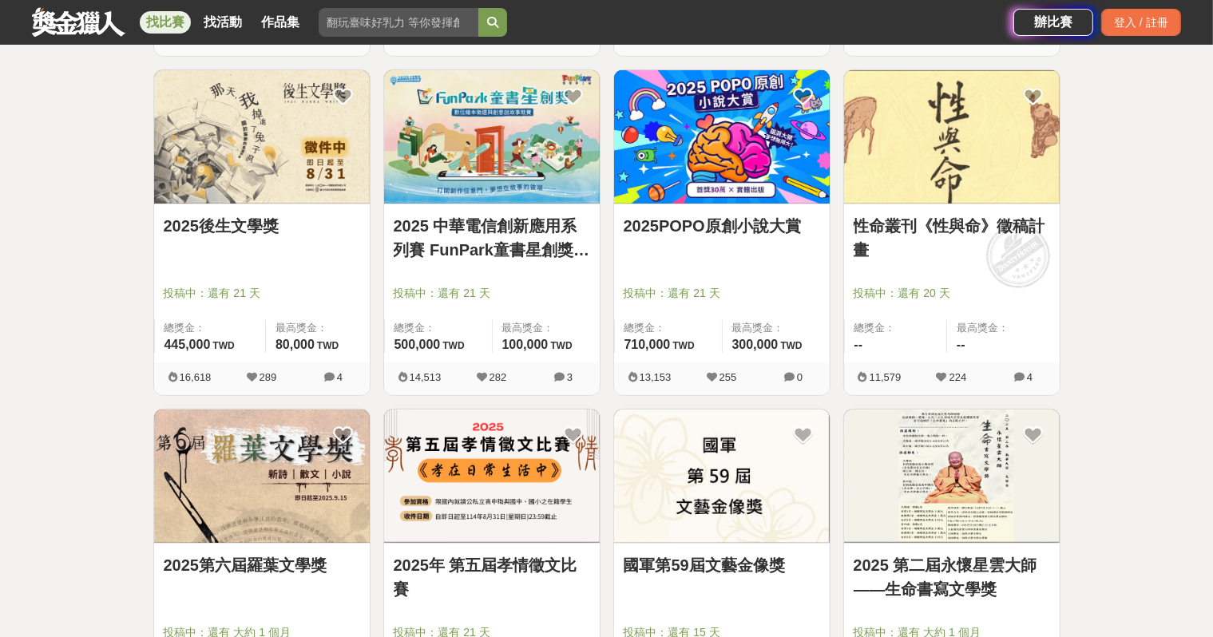
scroll to position [958, 0]
click at [308, 439] on img at bounding box center [262, 475] width 216 height 133
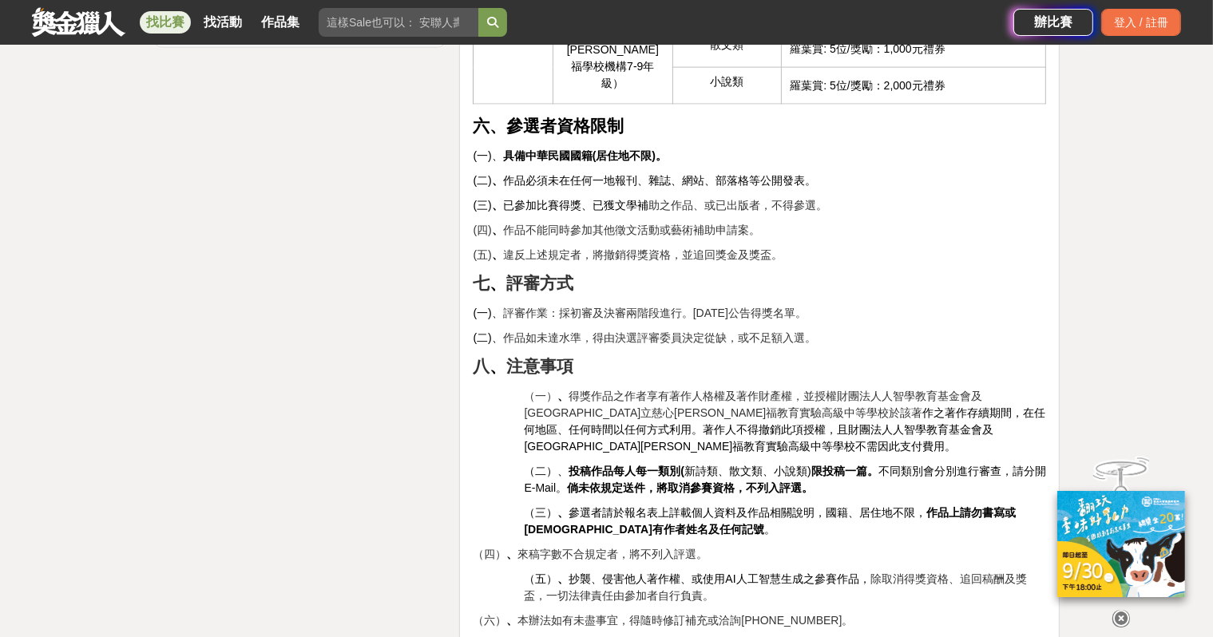
scroll to position [2396, 0]
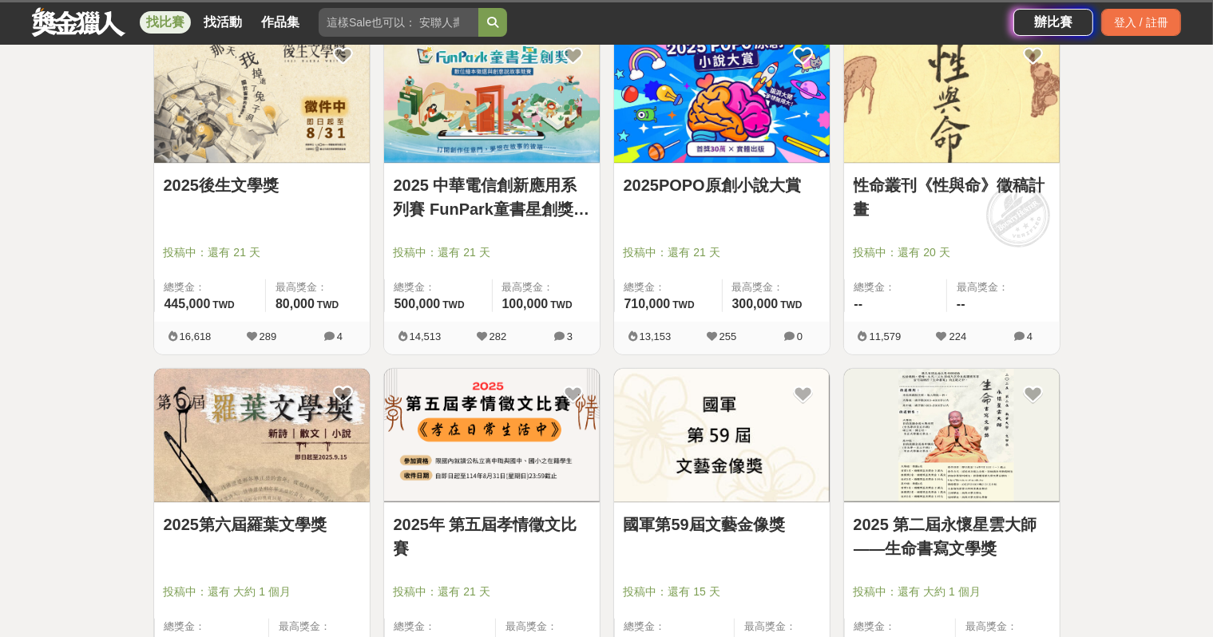
scroll to position [958, 0]
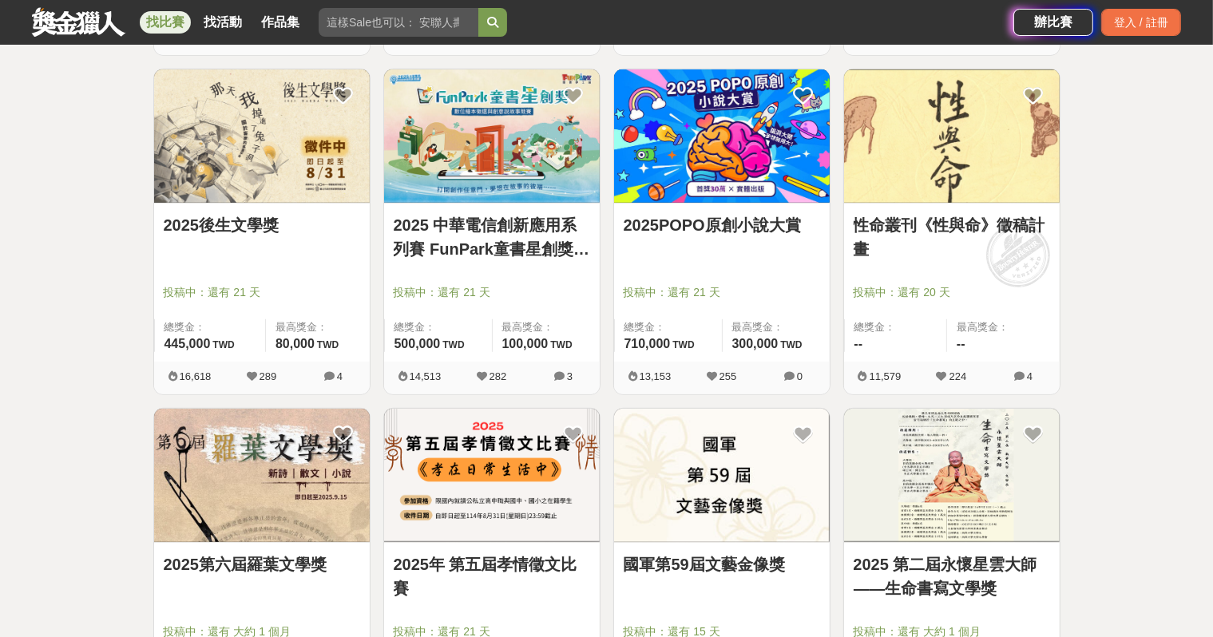
click at [780, 237] on div "2025POPO原創小說大賞" at bounding box center [722, 234] width 196 height 42
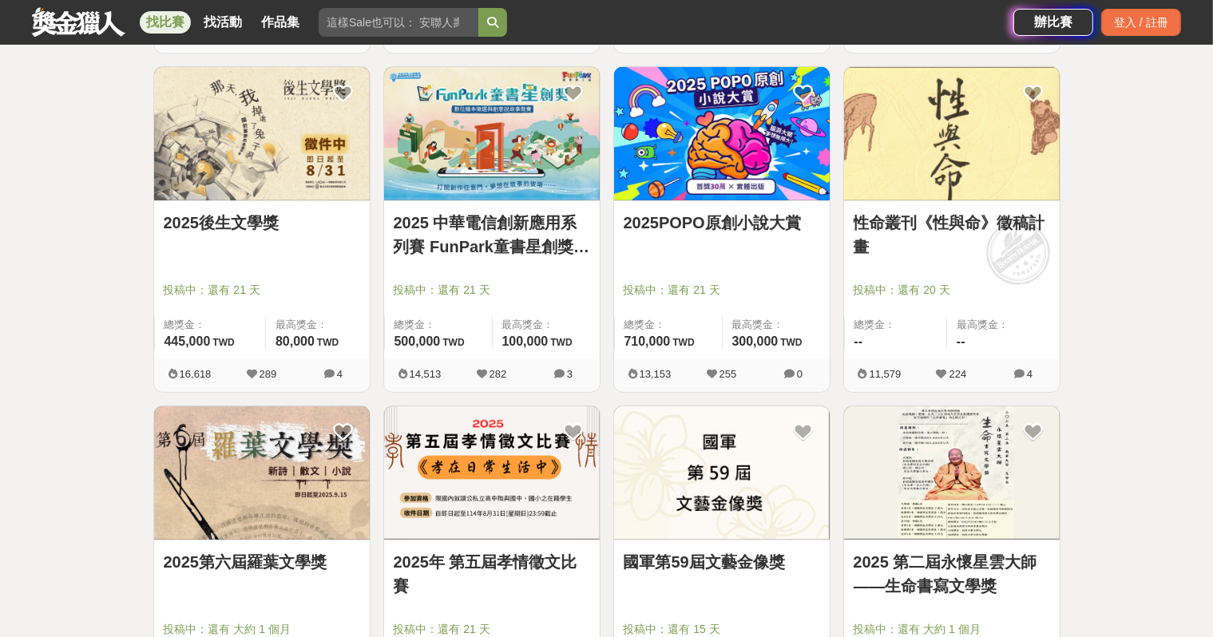
scroll to position [878, 0]
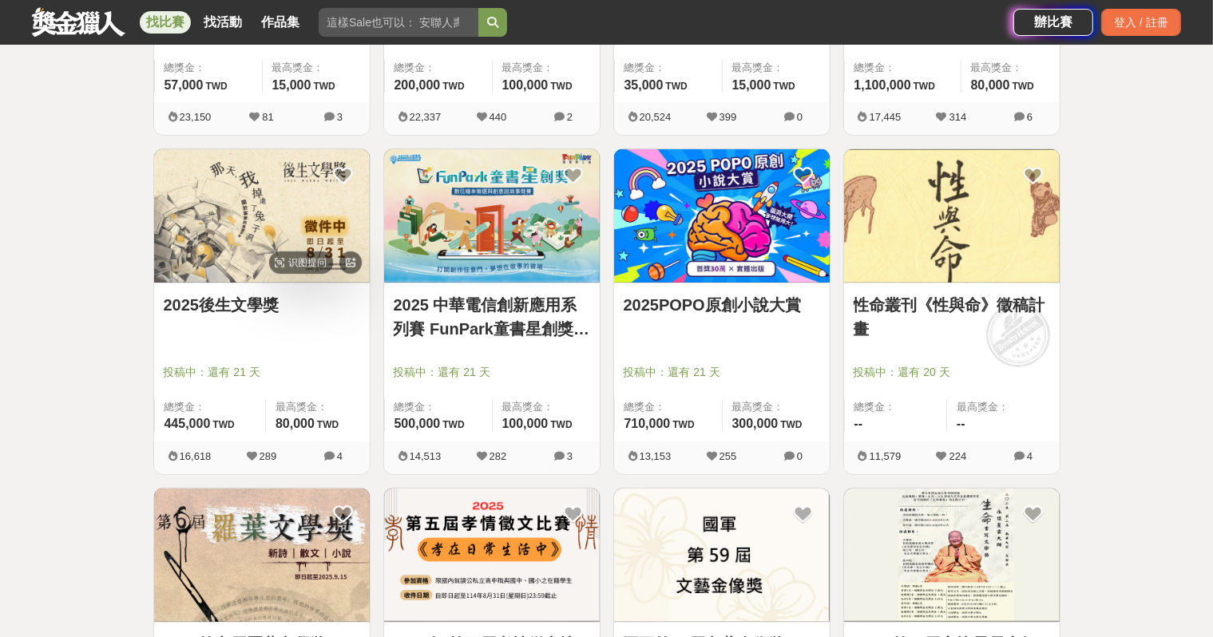
click at [250, 264] on img at bounding box center [262, 215] width 216 height 133
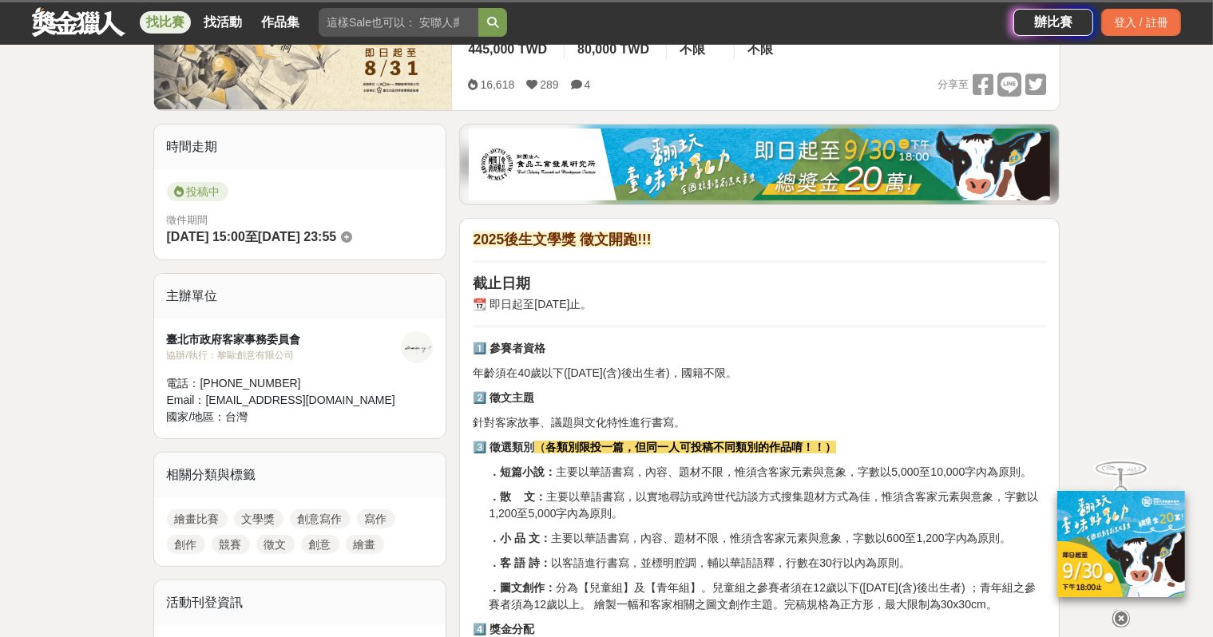
scroll to position [479, 0]
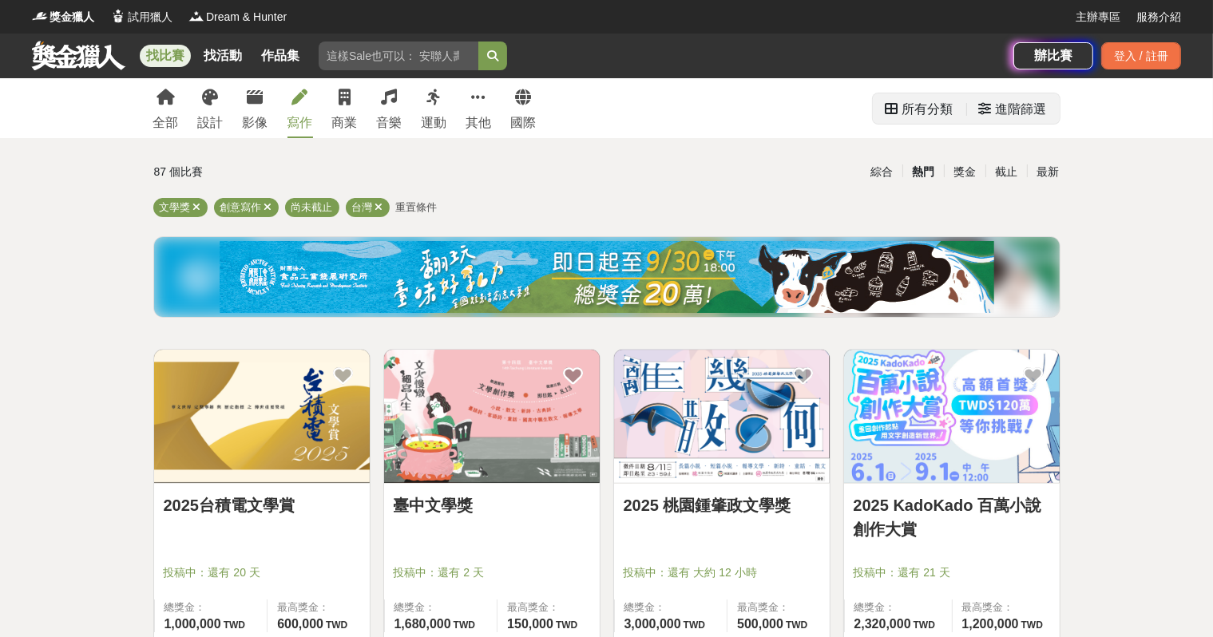
click at [993, 118] on div "進階篩選" at bounding box center [1013, 109] width 68 height 32
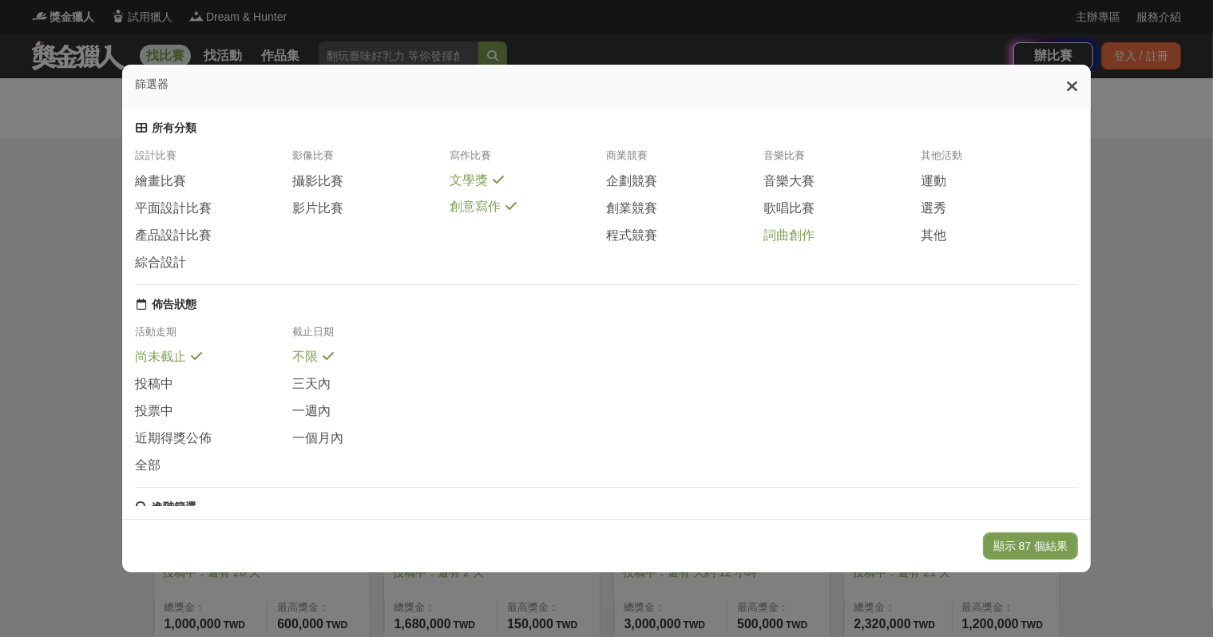
click at [796, 244] on span "詞曲創作" at bounding box center [788, 236] width 51 height 17
click at [1047, 557] on button "顯示 102 個結果" at bounding box center [1027, 546] width 101 height 27
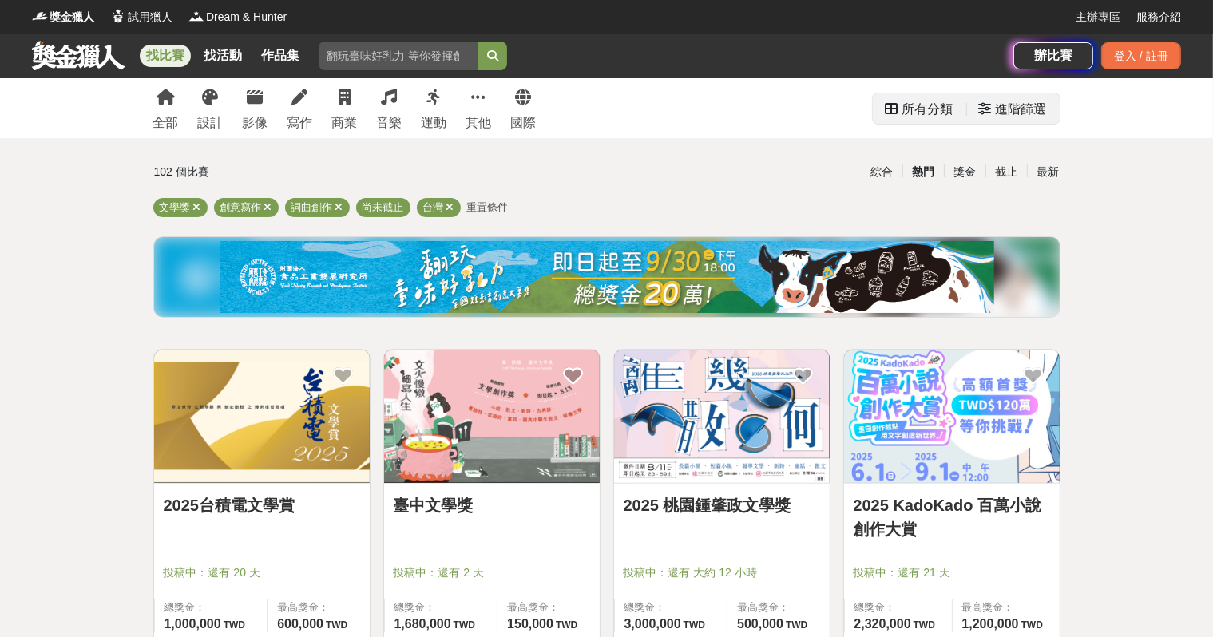
click at [1045, 120] on div "進階篩選" at bounding box center [1021, 109] width 51 height 32
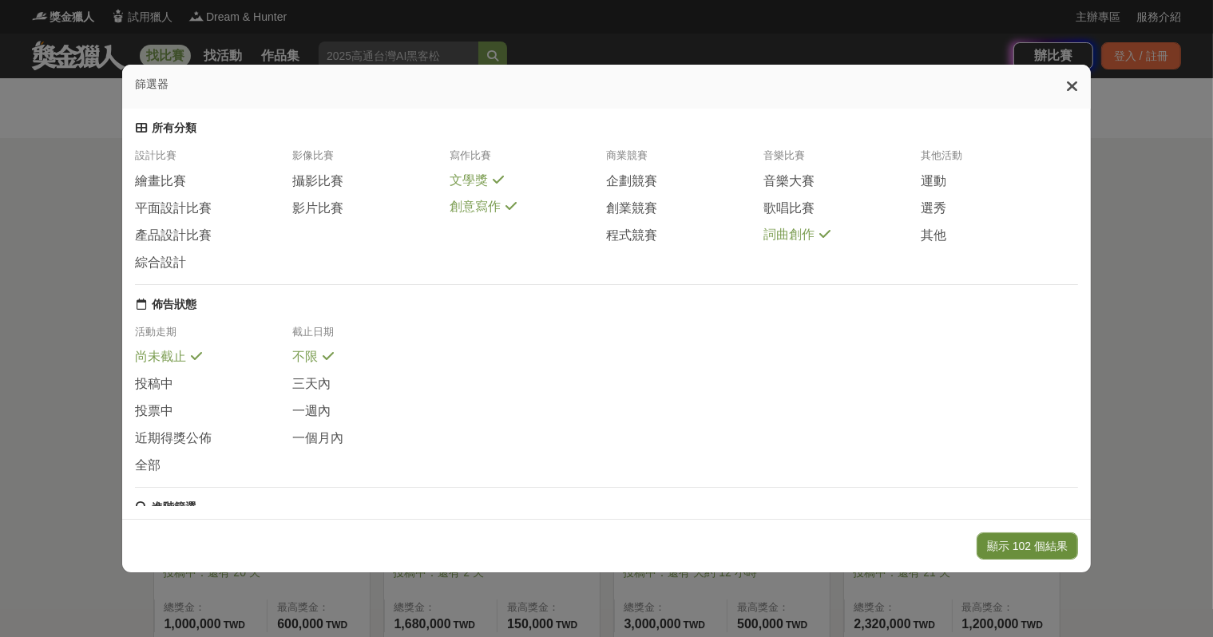
click at [1029, 551] on button "顯示 102 個結果" at bounding box center [1027, 546] width 101 height 27
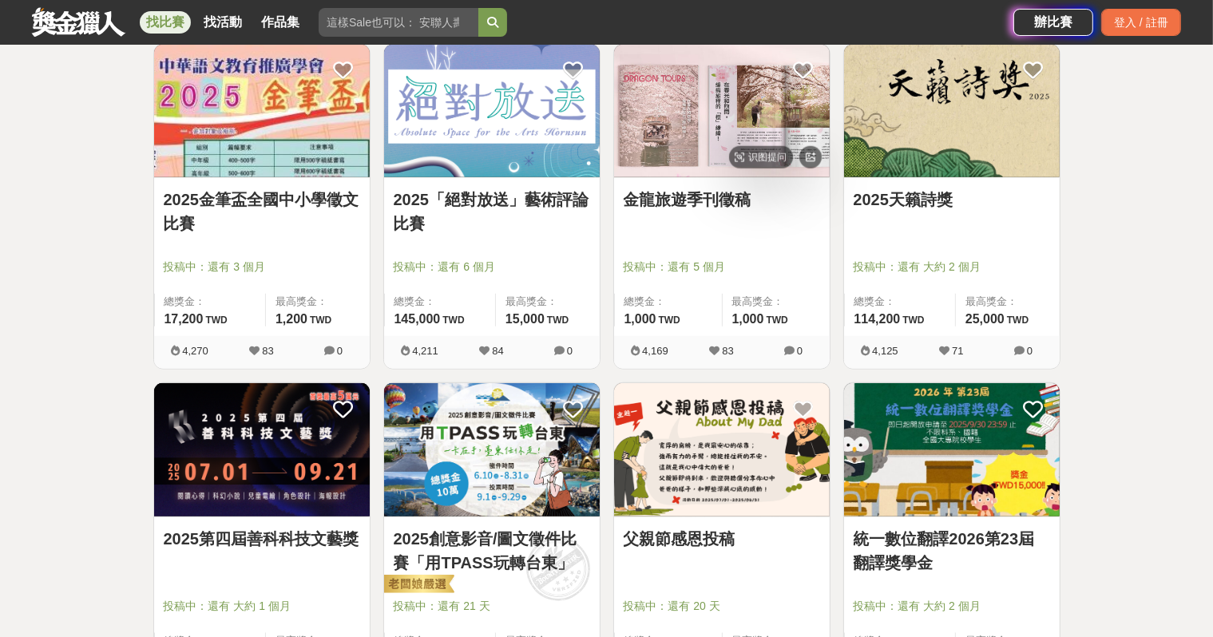
scroll to position [1757, 0]
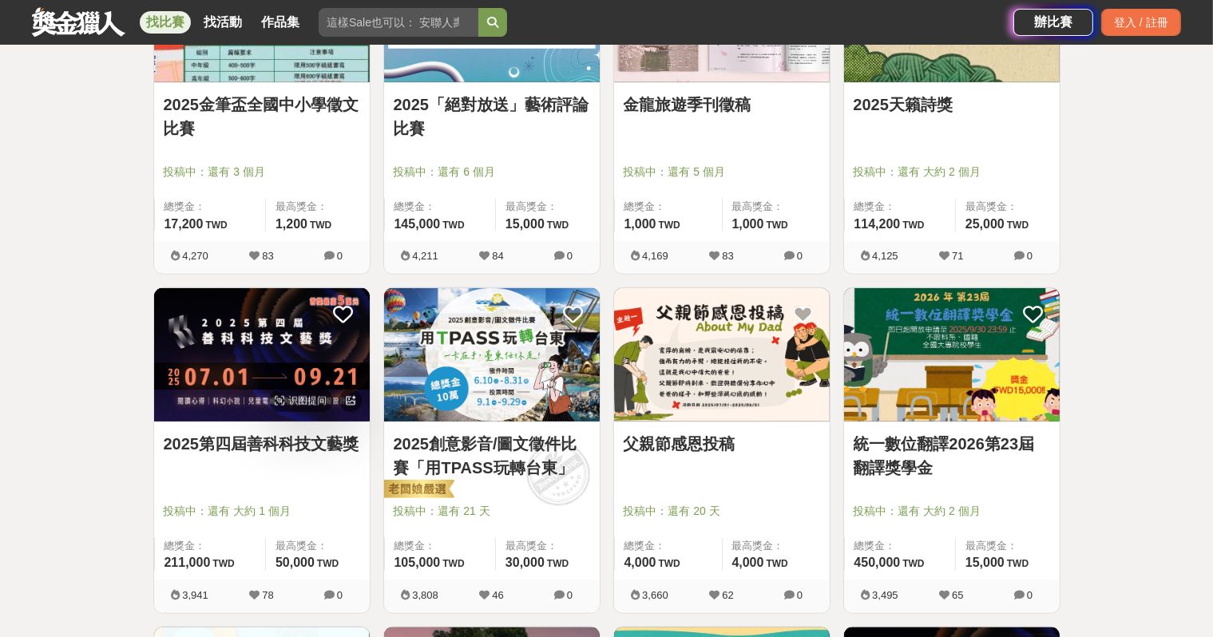
click at [291, 386] on img at bounding box center [262, 354] width 216 height 133
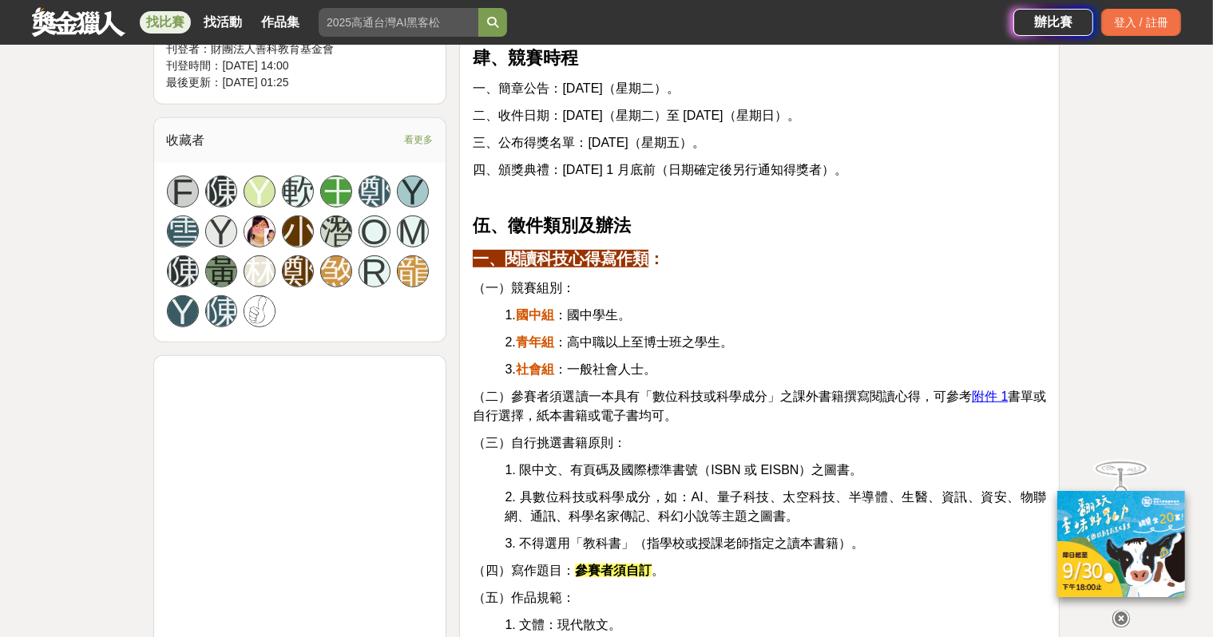
scroll to position [1118, 0]
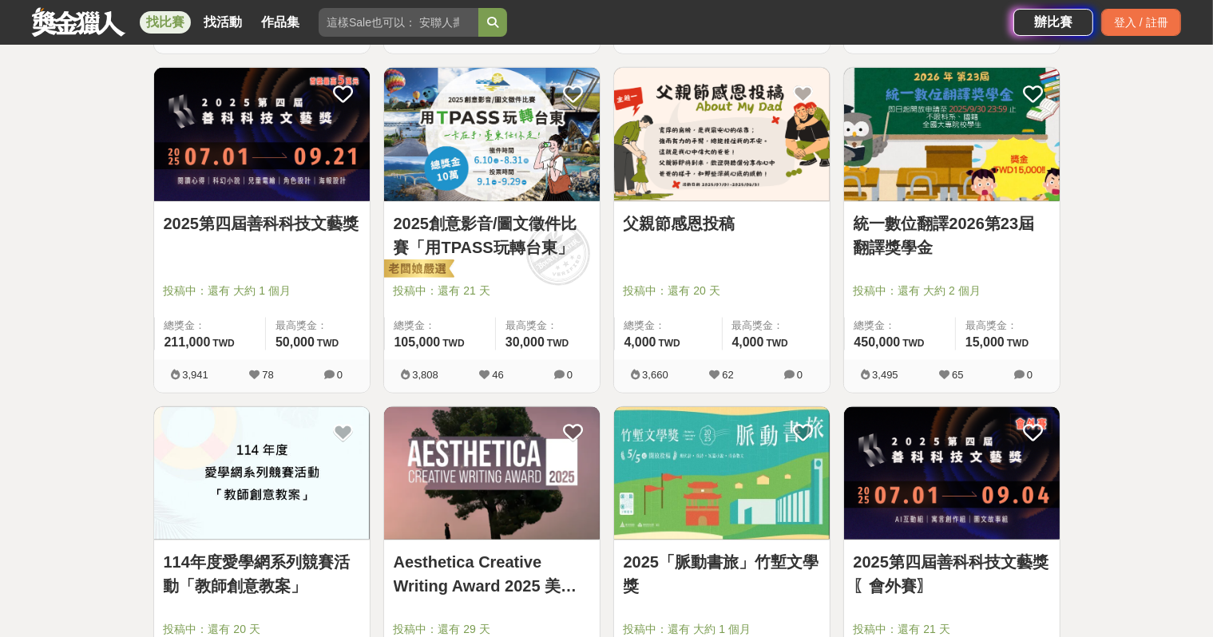
scroll to position [2076, 0]
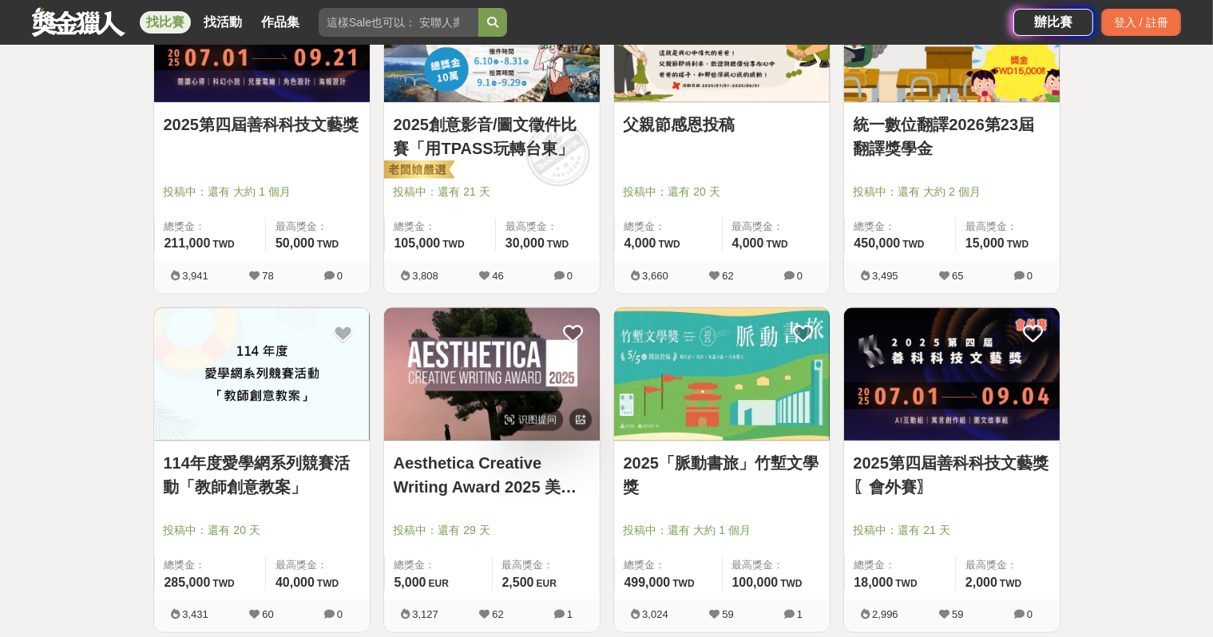
click at [494, 406] on img at bounding box center [492, 374] width 216 height 133
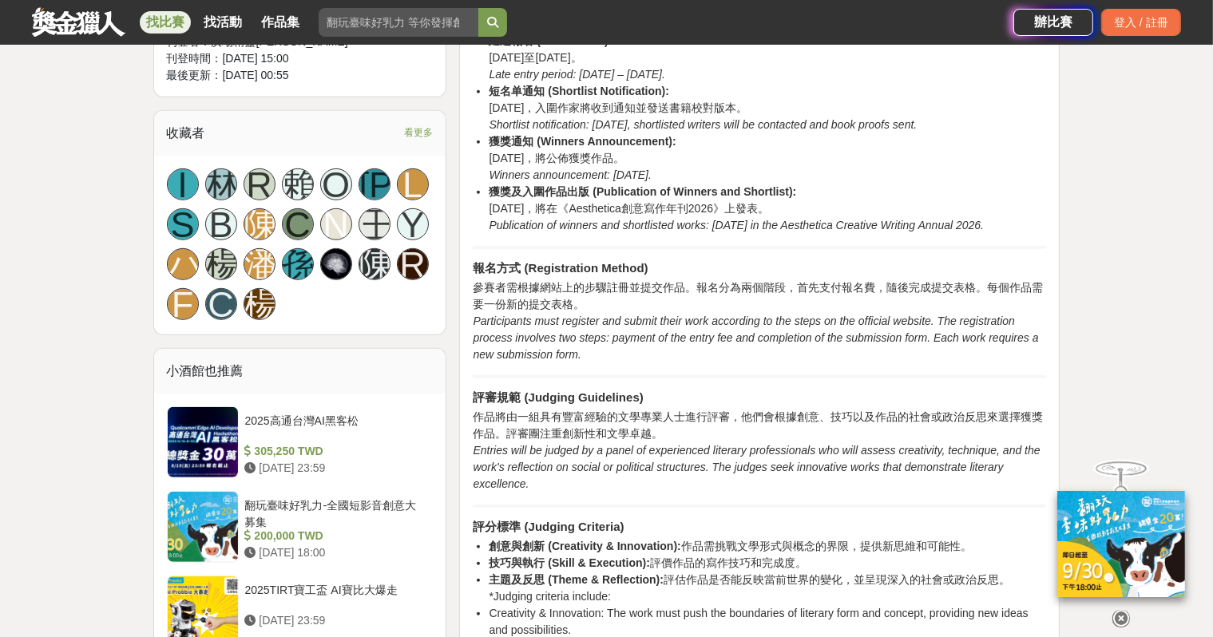
scroll to position [1038, 0]
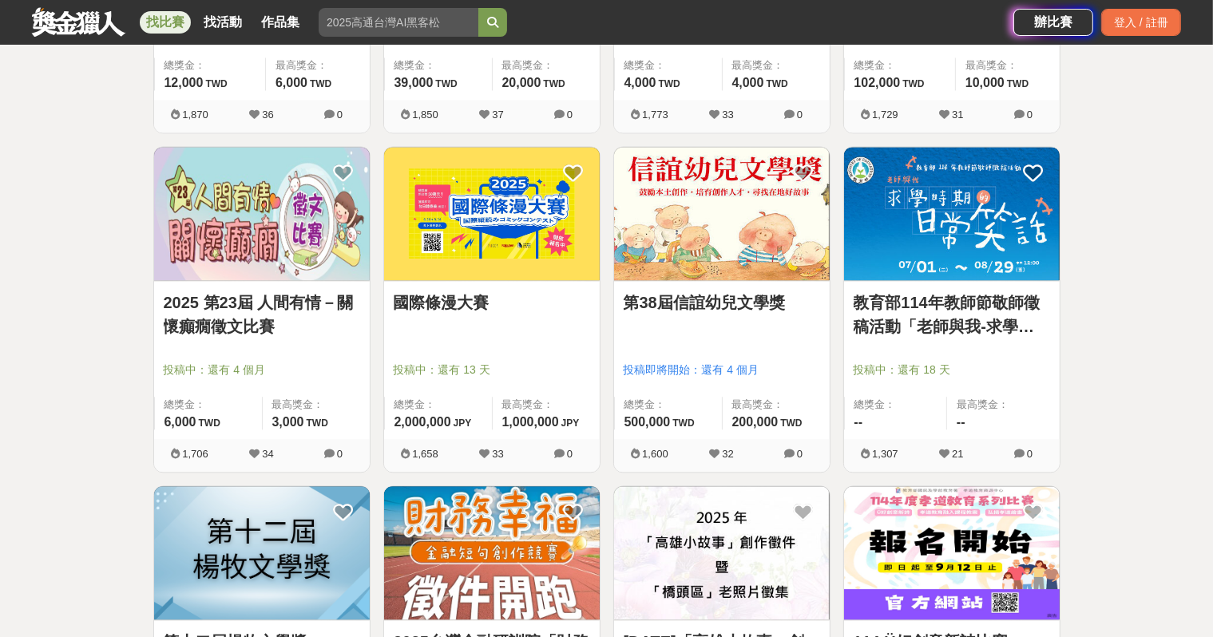
scroll to position [3754, 0]
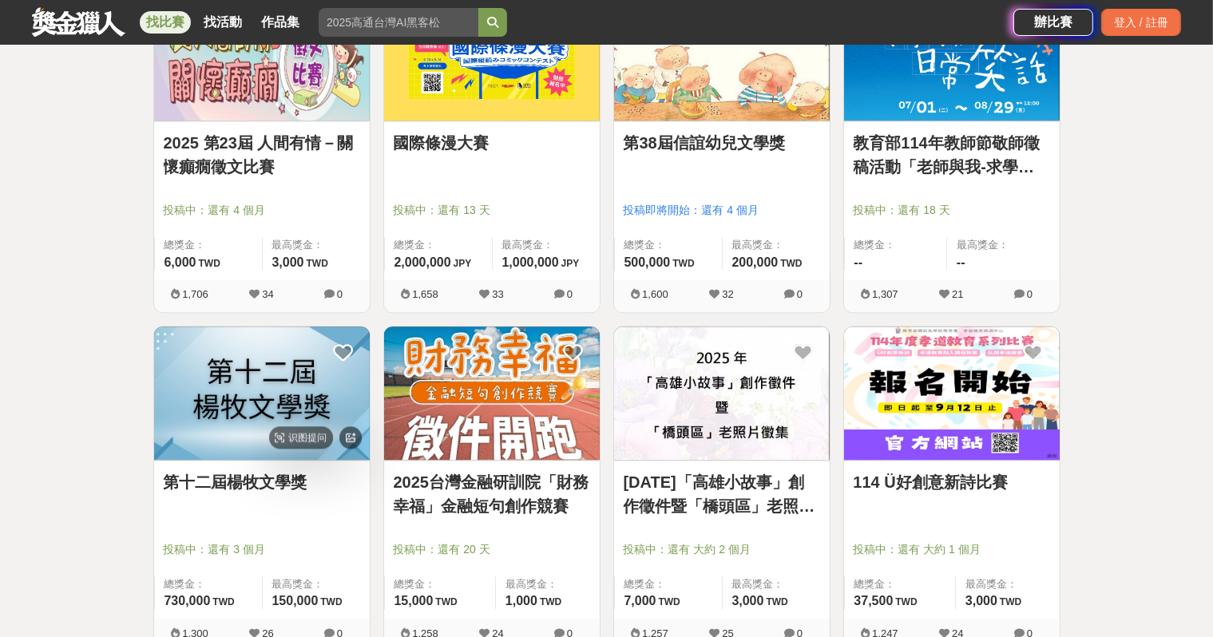
click at [248, 439] on img at bounding box center [262, 393] width 216 height 133
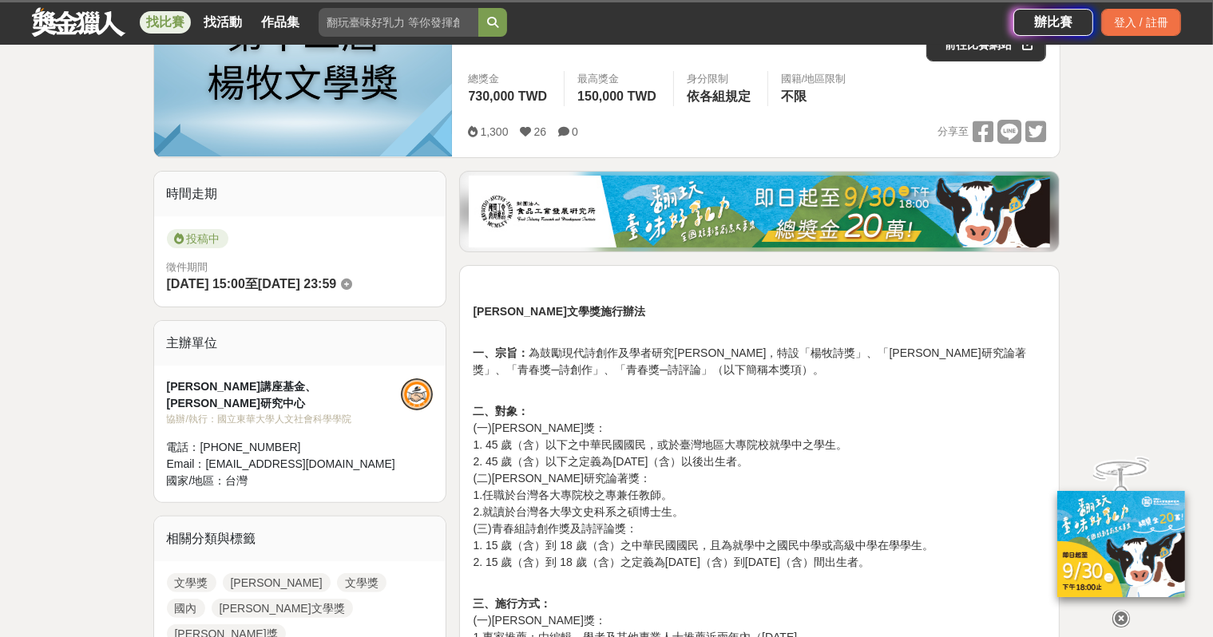
scroll to position [319, 0]
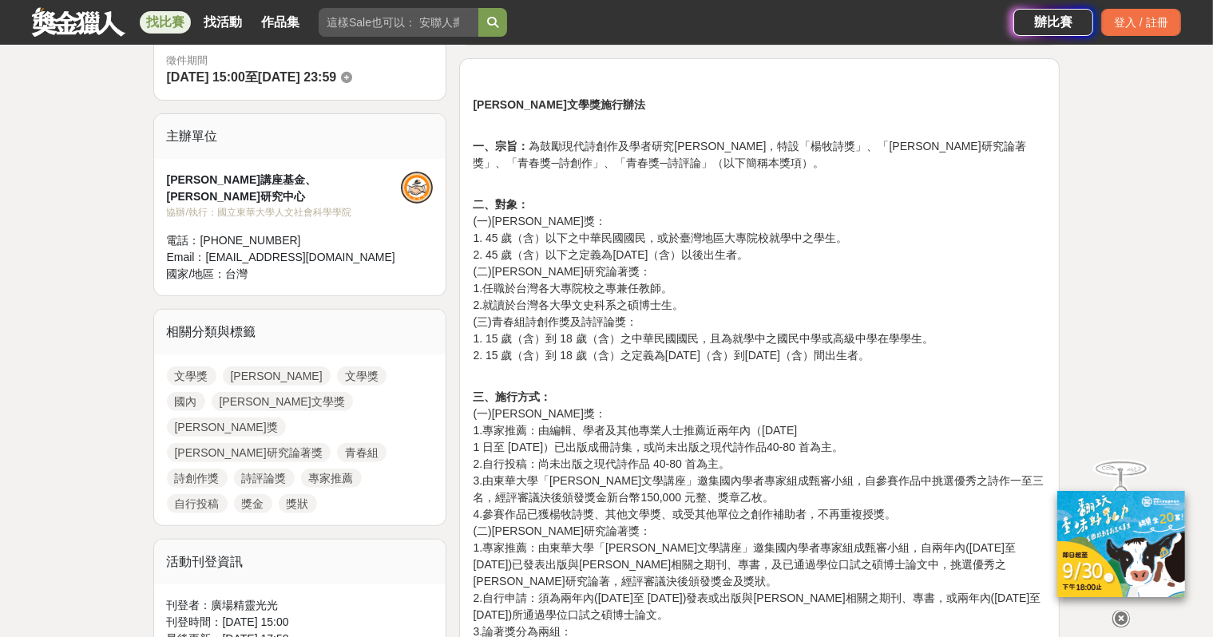
scroll to position [559, 0]
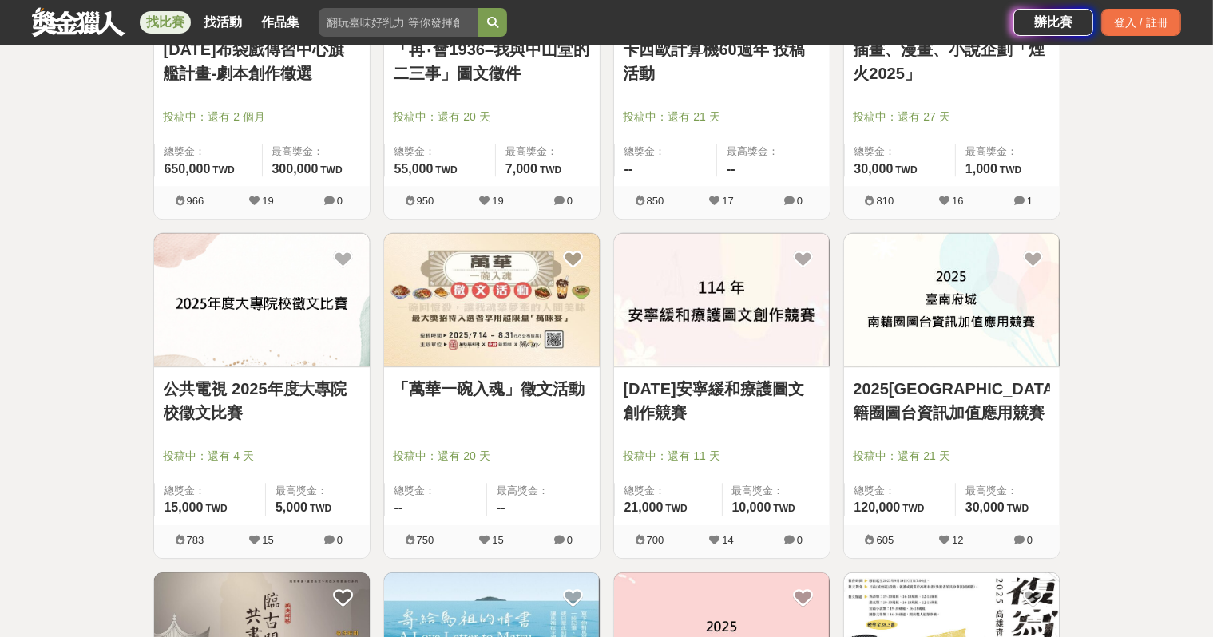
scroll to position [4552, 0]
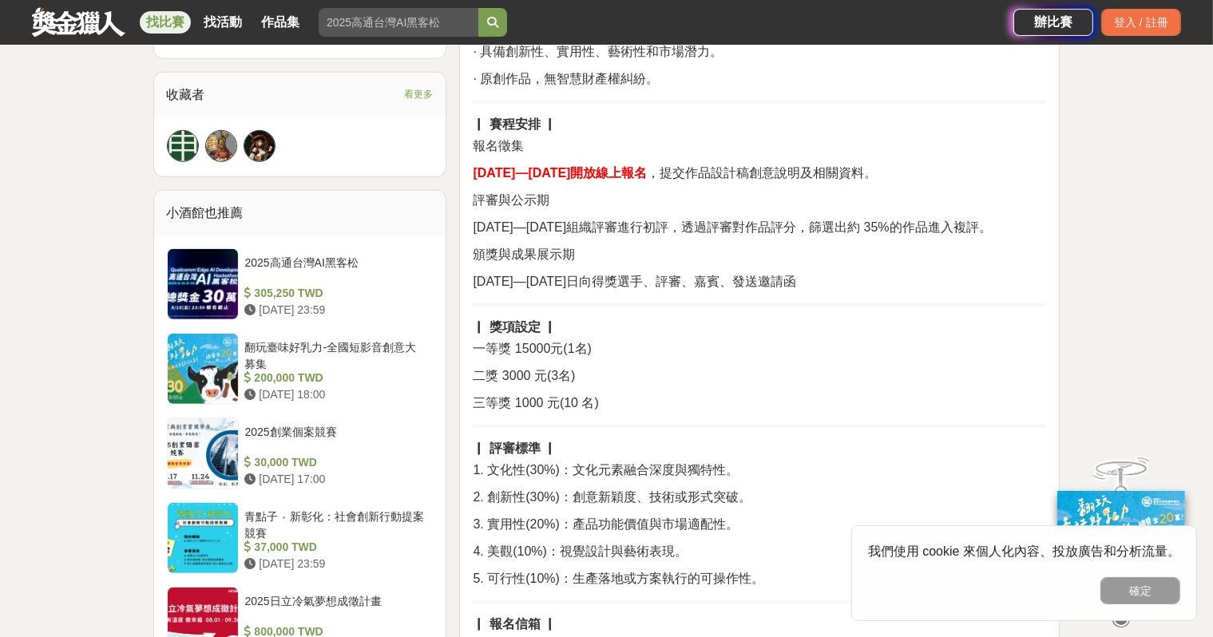
scroll to position [1038, 0]
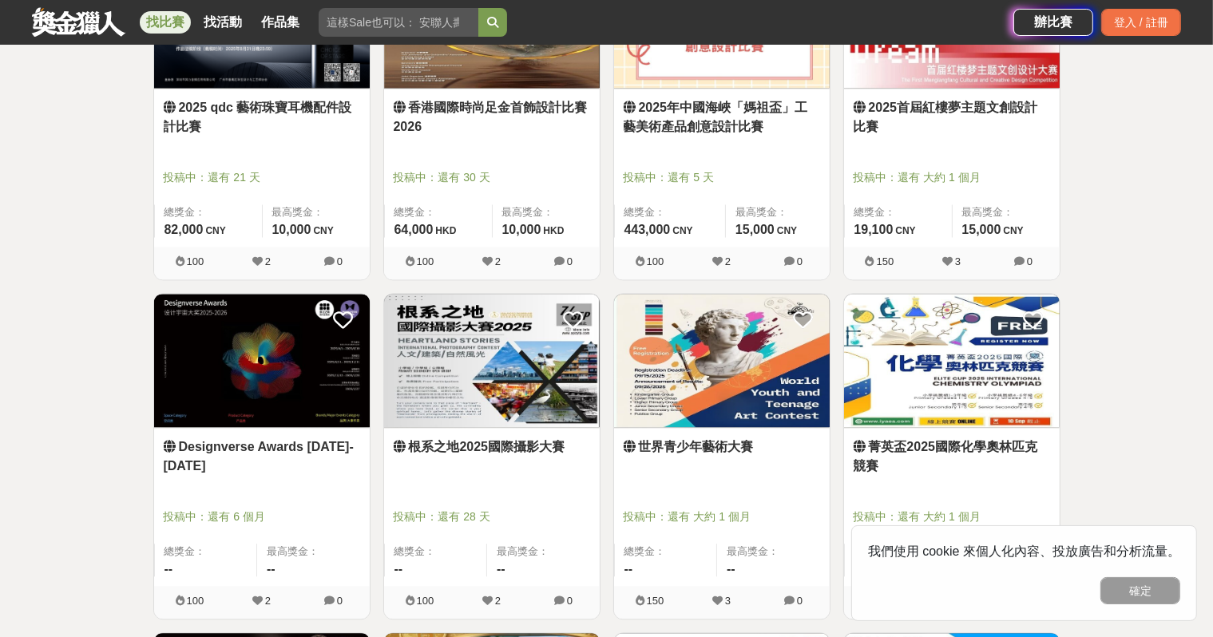
scroll to position [3594, 0]
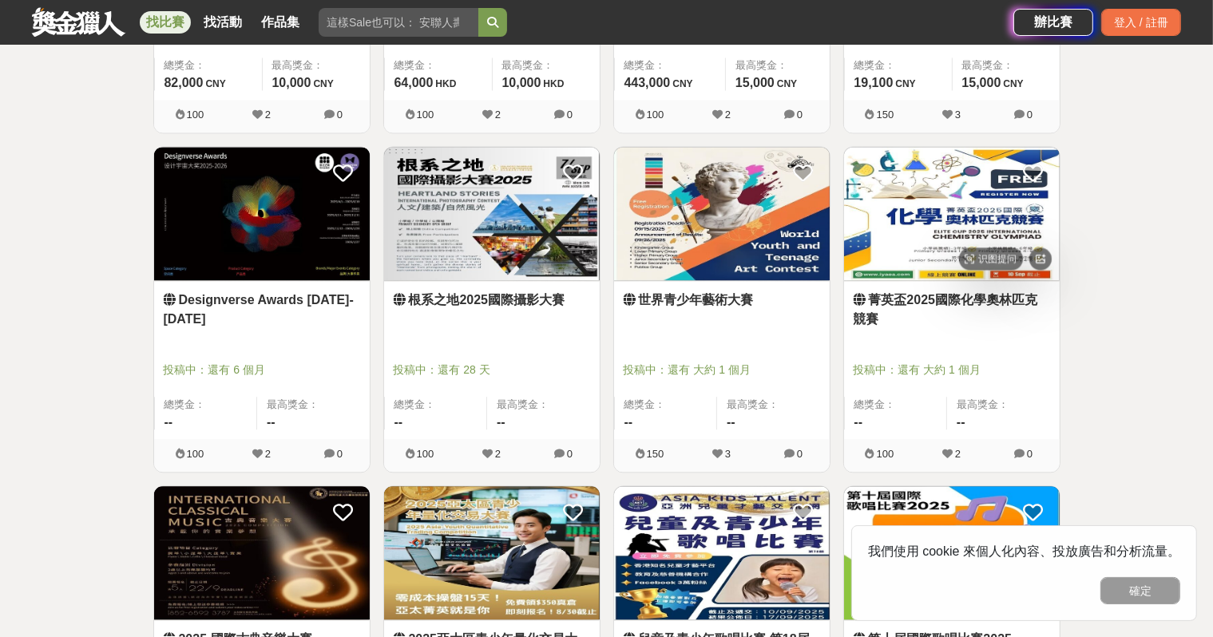
click at [942, 206] on img at bounding box center [952, 213] width 216 height 133
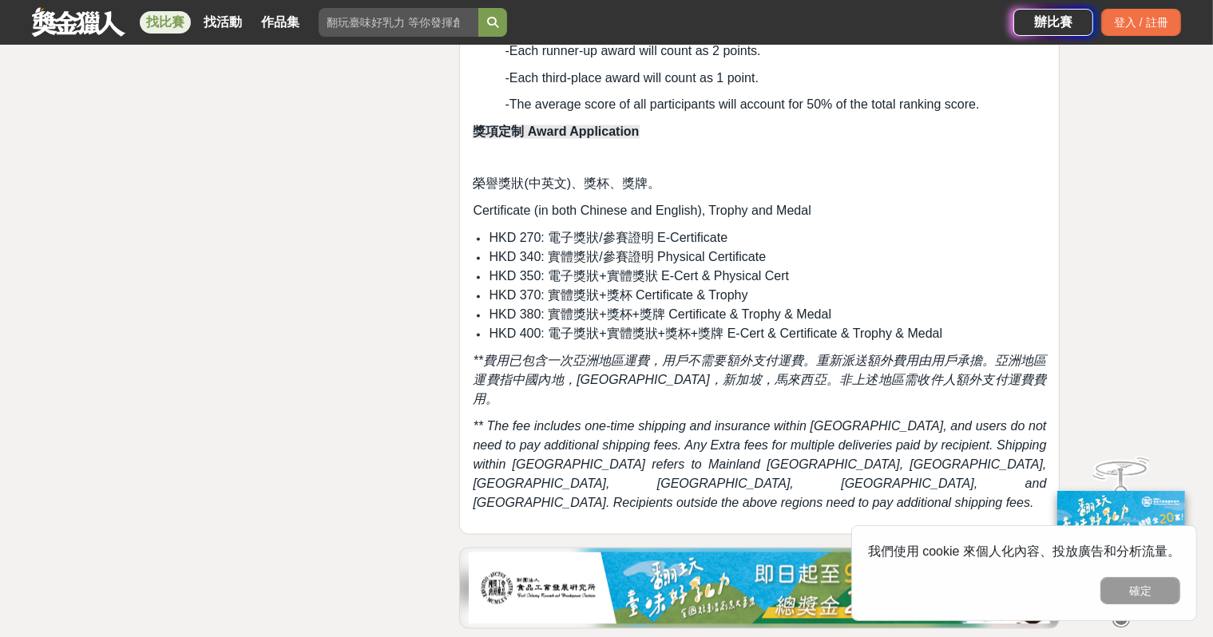
scroll to position [2955, 0]
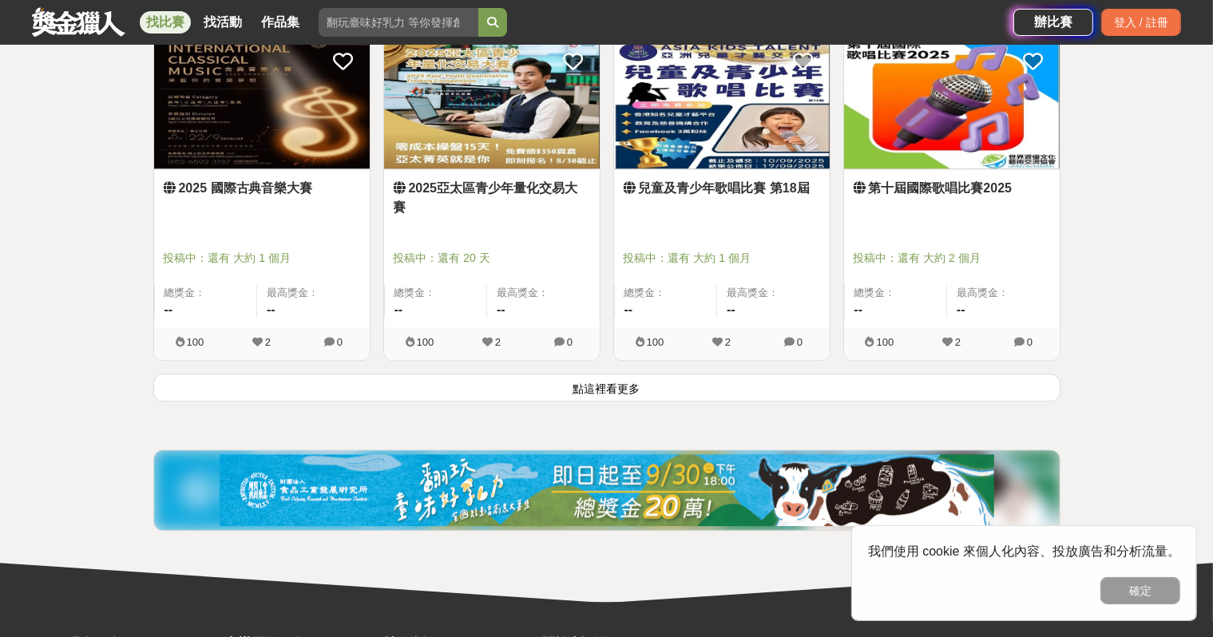
scroll to position [4073, 0]
